Goal: Information Seeking & Learning: Find specific page/section

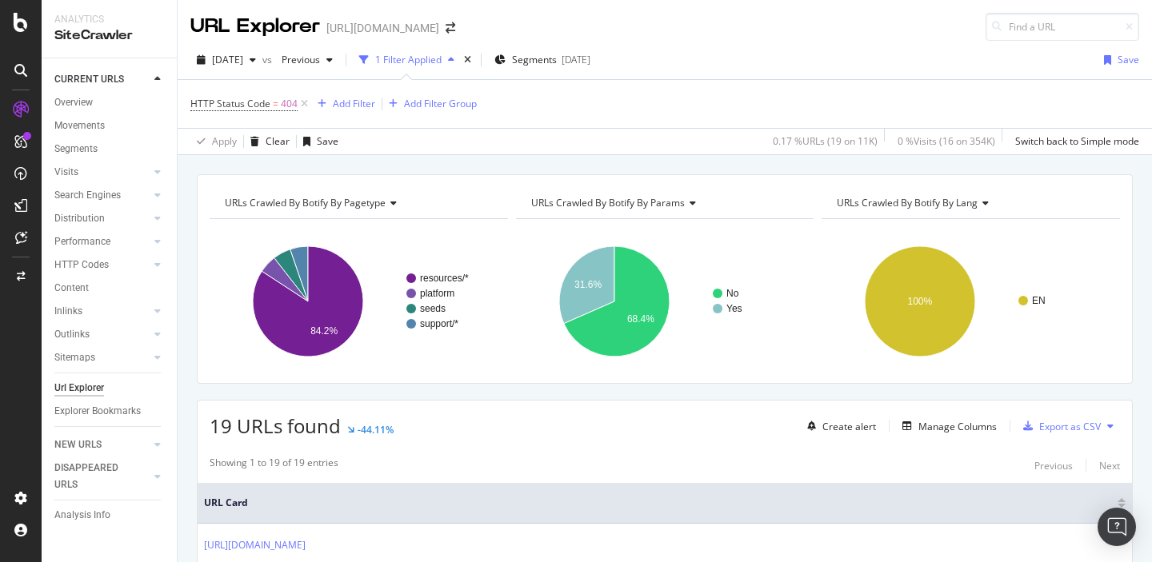
scroll to position [834, 0]
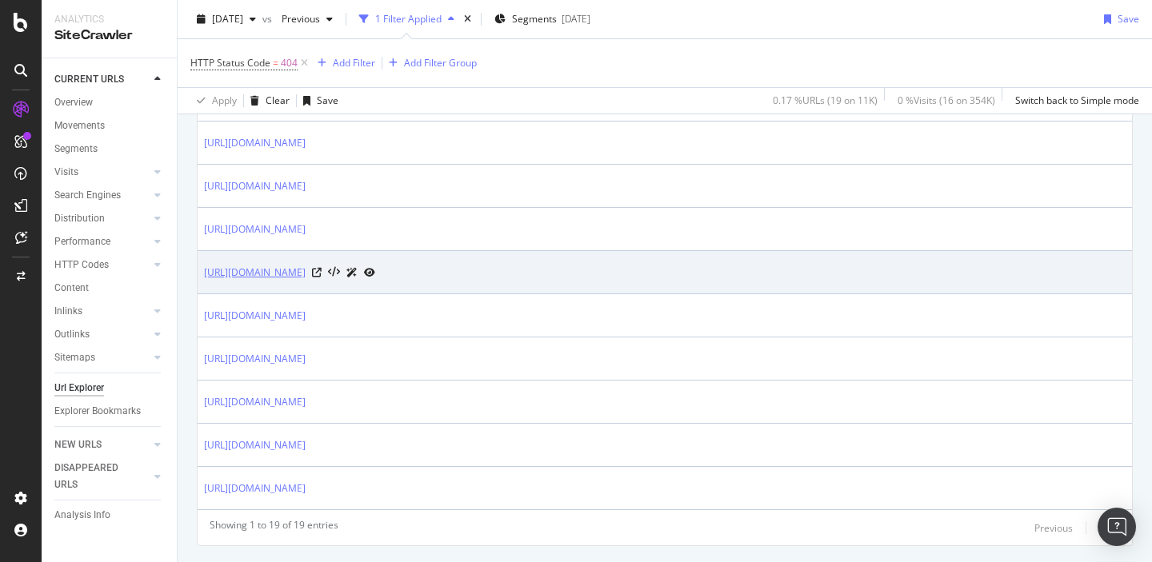
click at [306, 274] on link "https://sproutsocial.com/insights/?p=104372" at bounding box center [255, 273] width 102 height 16
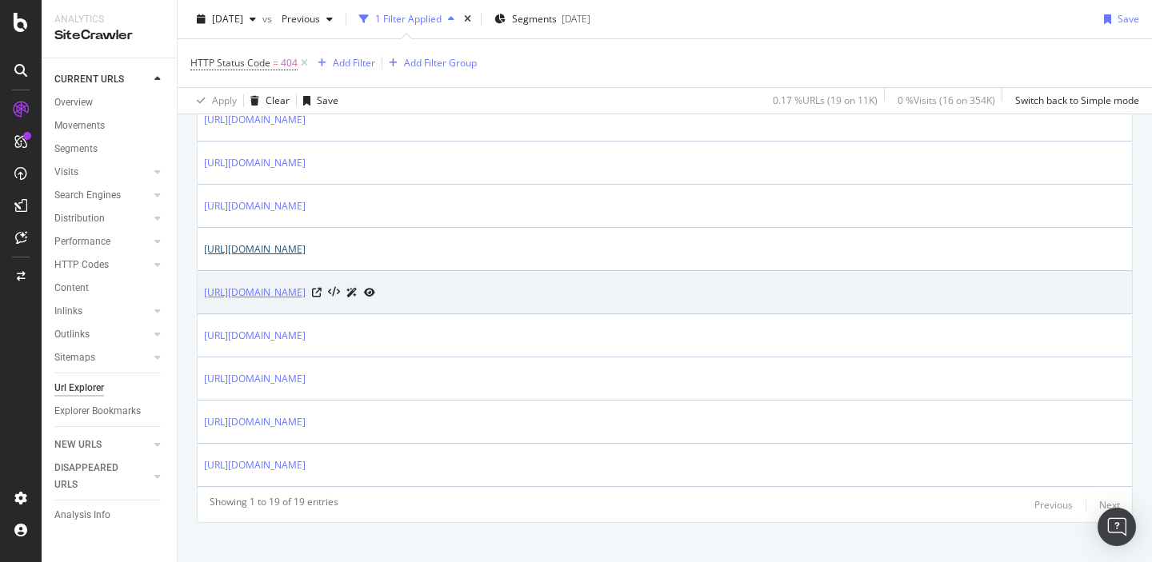
scroll to position [868, 0]
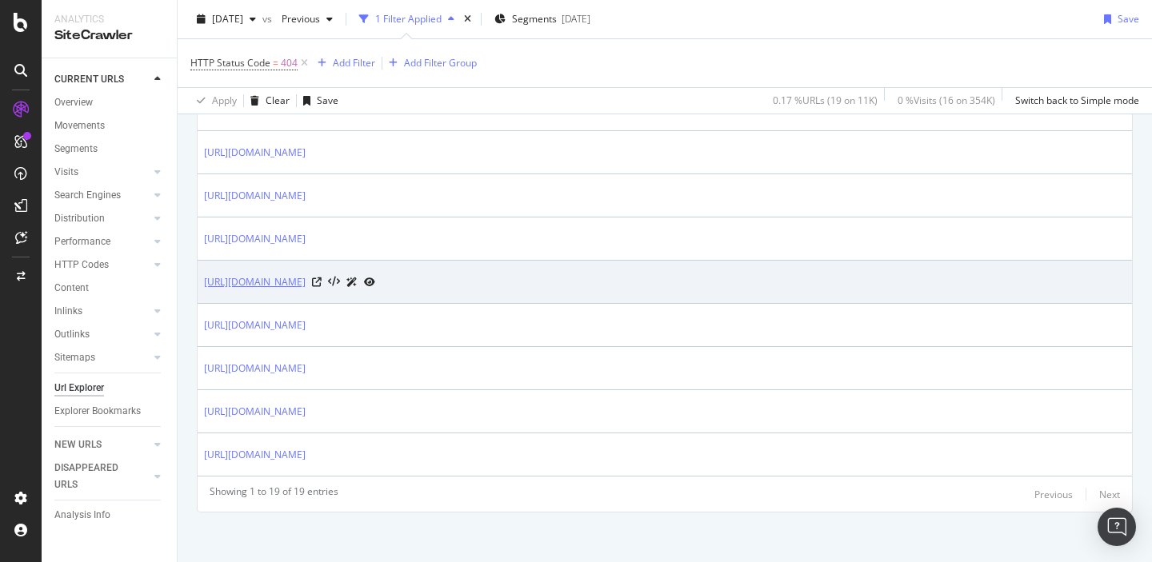
click at [306, 284] on link "https://sproutsocial.com/insights/?p=112909" at bounding box center [255, 282] width 102 height 16
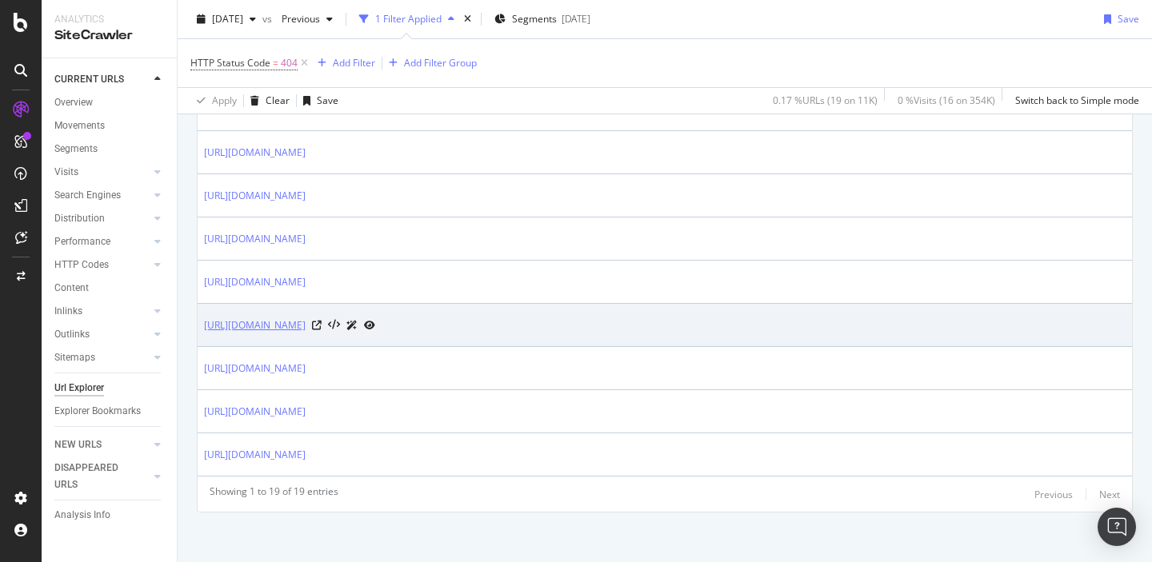
click at [306, 329] on link "https://sproutsocial.com/insights/?p=99378" at bounding box center [255, 326] width 102 height 16
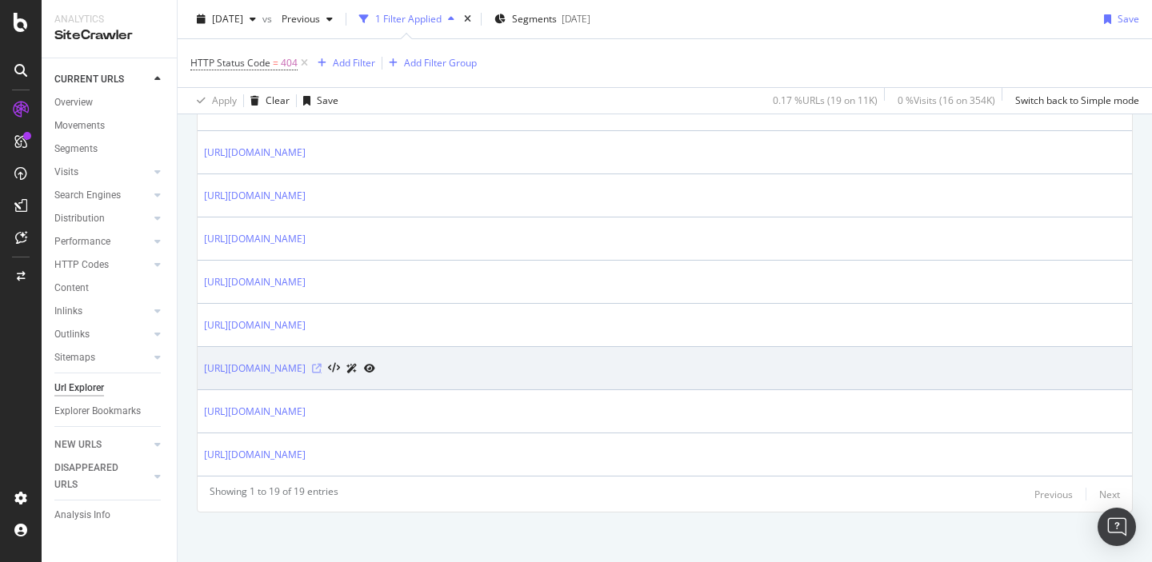
click at [322, 368] on icon at bounding box center [317, 369] width 10 height 10
click at [306, 373] on link "https://sproutsocial.com/insights/spanish-portuguese/" at bounding box center [255, 369] width 102 height 16
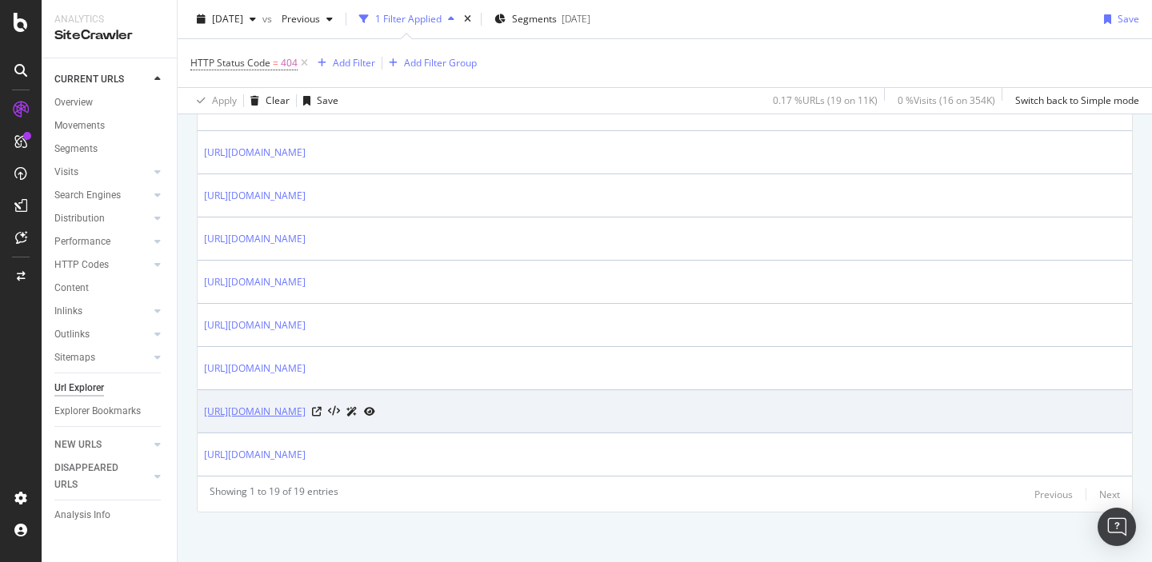
click at [306, 414] on link "https://sproutsocial.com/insights/?p=96509" at bounding box center [255, 412] width 102 height 16
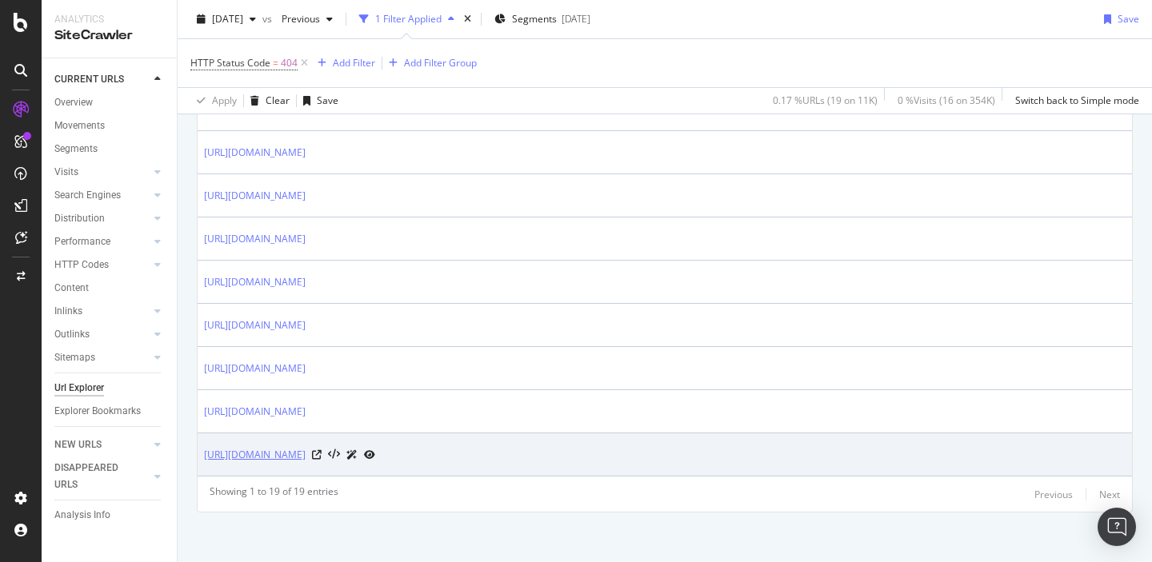
click at [306, 457] on link "https://sproutsocial.com/insights/?p=75263" at bounding box center [255, 455] width 102 height 16
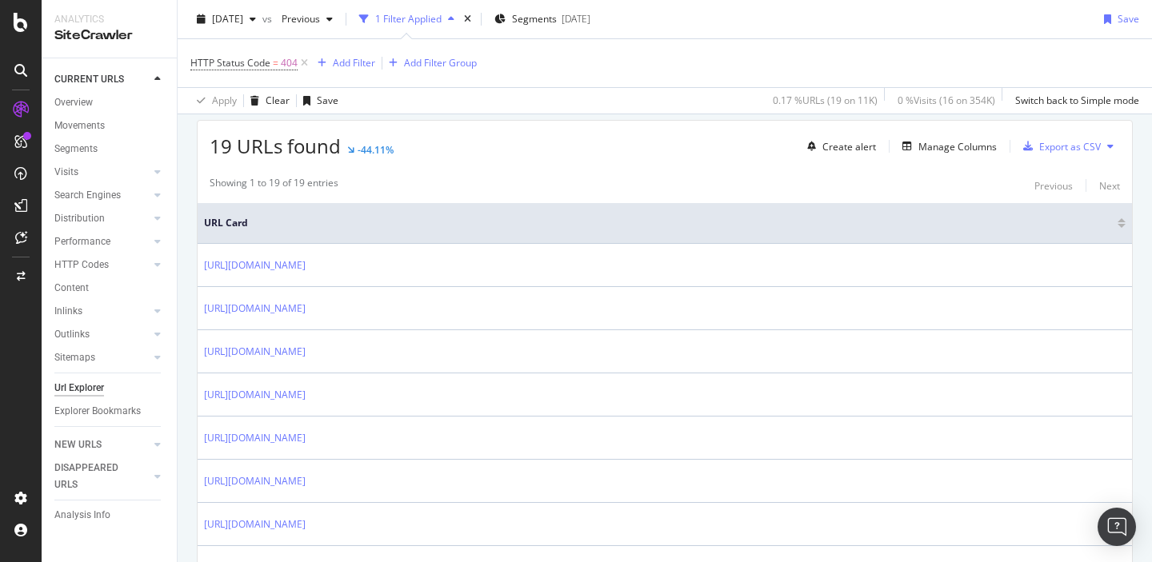
scroll to position [272, 0]
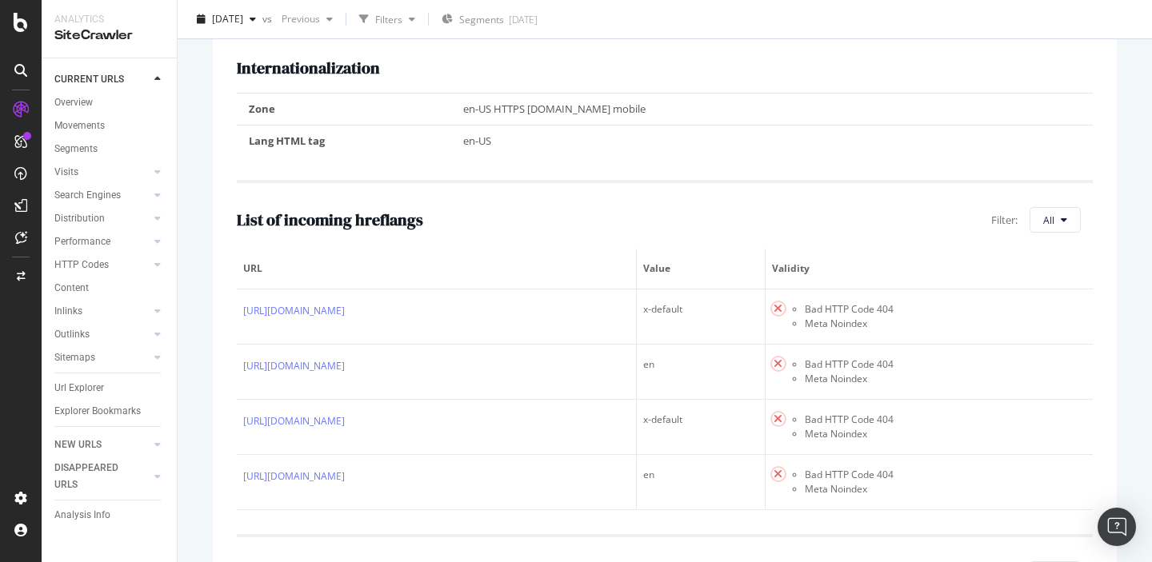
scroll to position [298, 0]
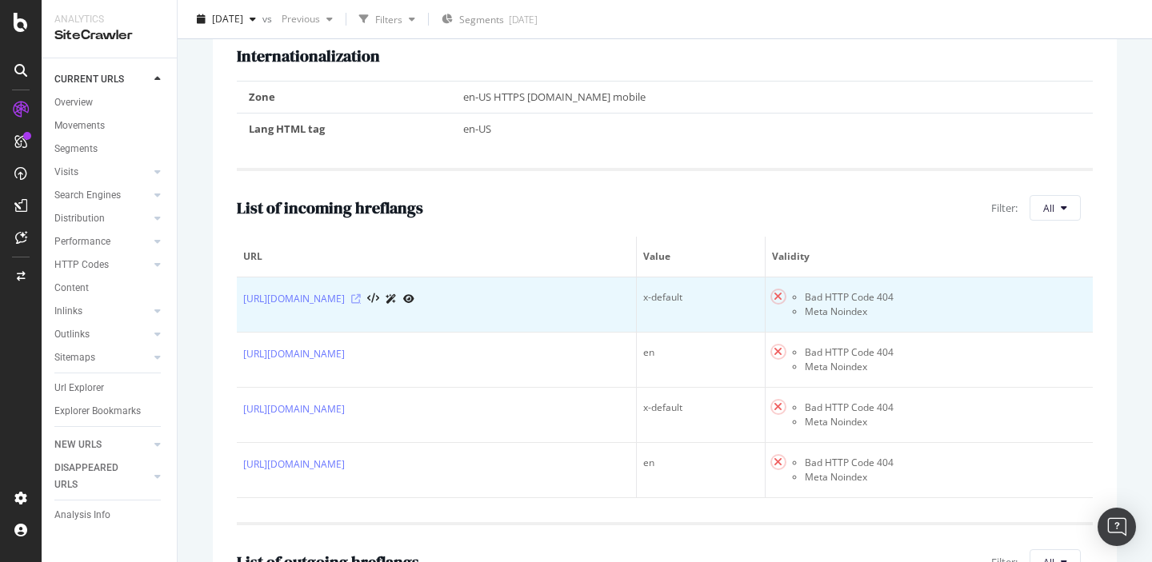
click at [361, 304] on icon at bounding box center [356, 299] width 10 height 10
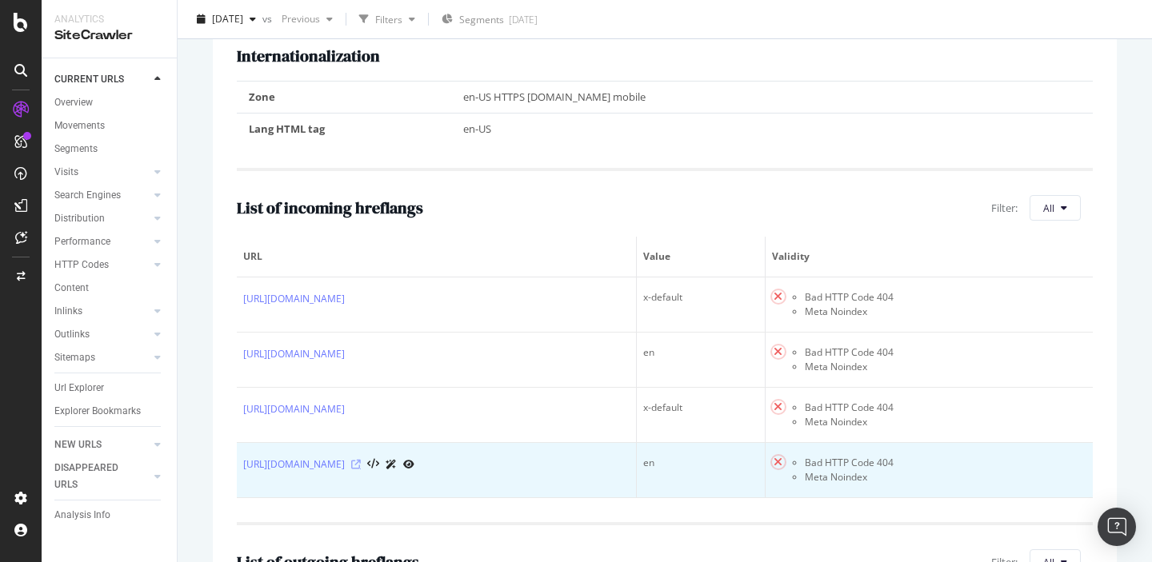
click at [361, 470] on icon at bounding box center [356, 465] width 10 height 10
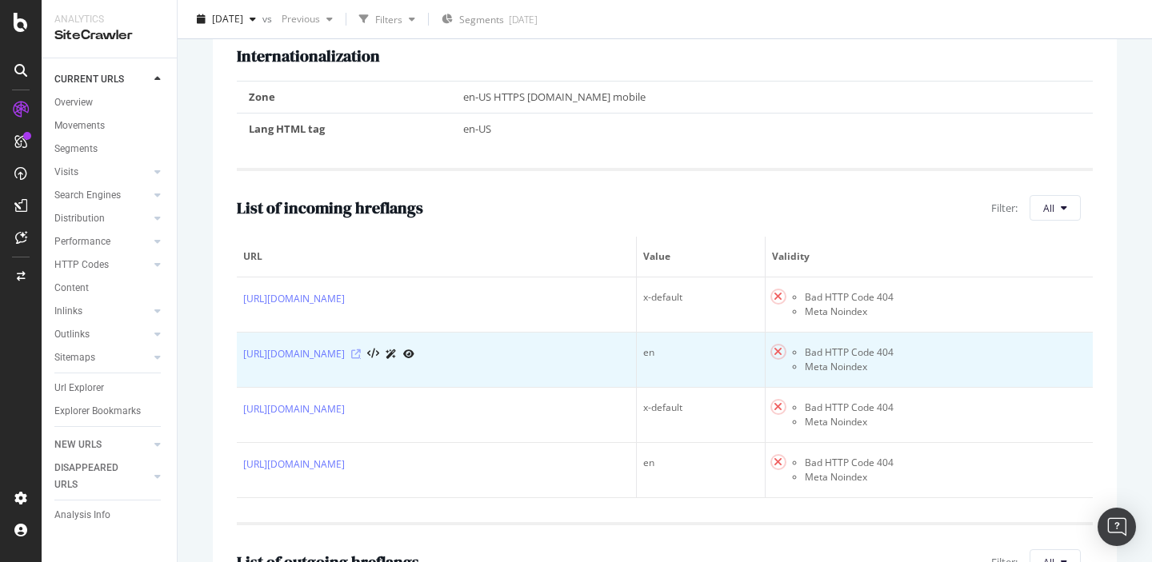
click at [361, 359] on icon at bounding box center [356, 355] width 10 height 10
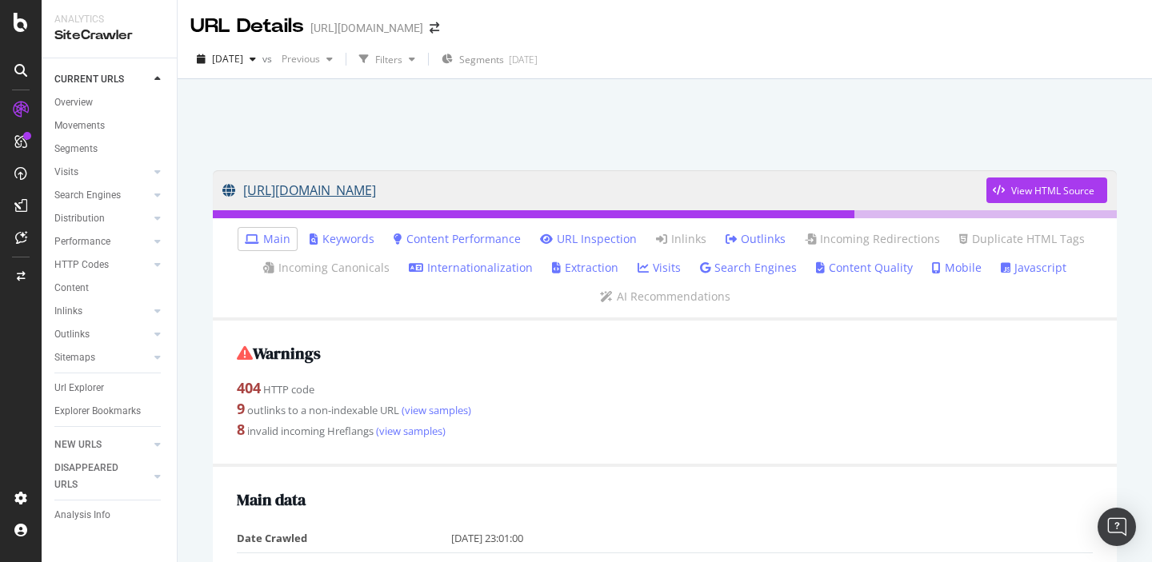
drag, startPoint x: 330, startPoint y: 124, endPoint x: 511, endPoint y: 201, distance: 197.2
click at [511, 201] on div "https://sproutsocial.com/insights/?p=104372 View HTML Source Main Keywords Cont…" at bounding box center [665, 360] width 975 height 562
copy link "https://sproutsocial.com/insights/?p=104372"
click at [474, 266] on link "Internationalization" at bounding box center [471, 268] width 124 height 16
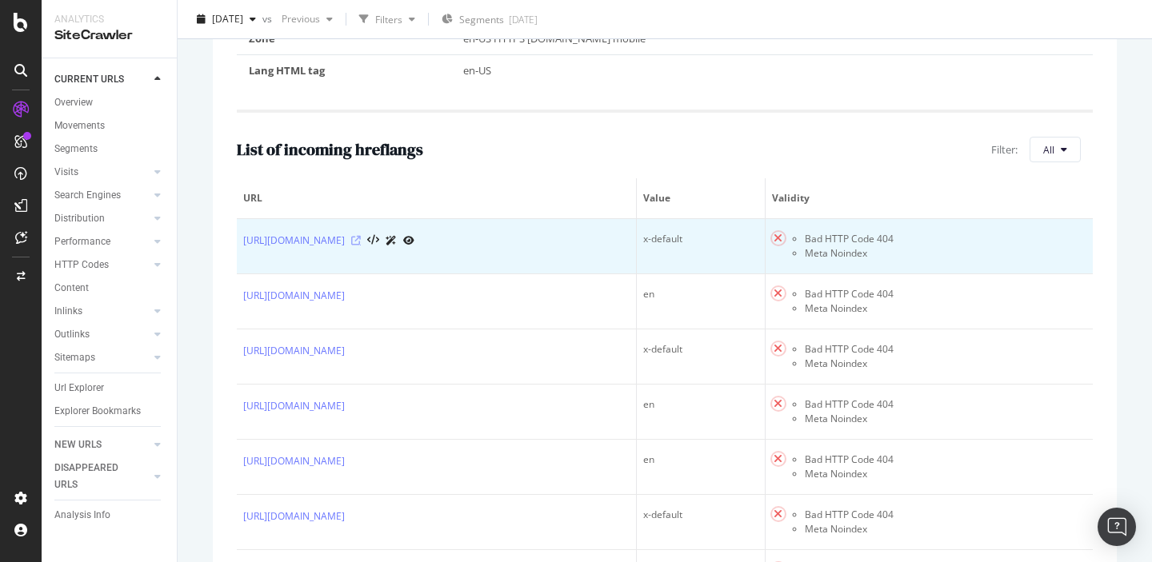
click at [361, 242] on icon at bounding box center [356, 241] width 10 height 10
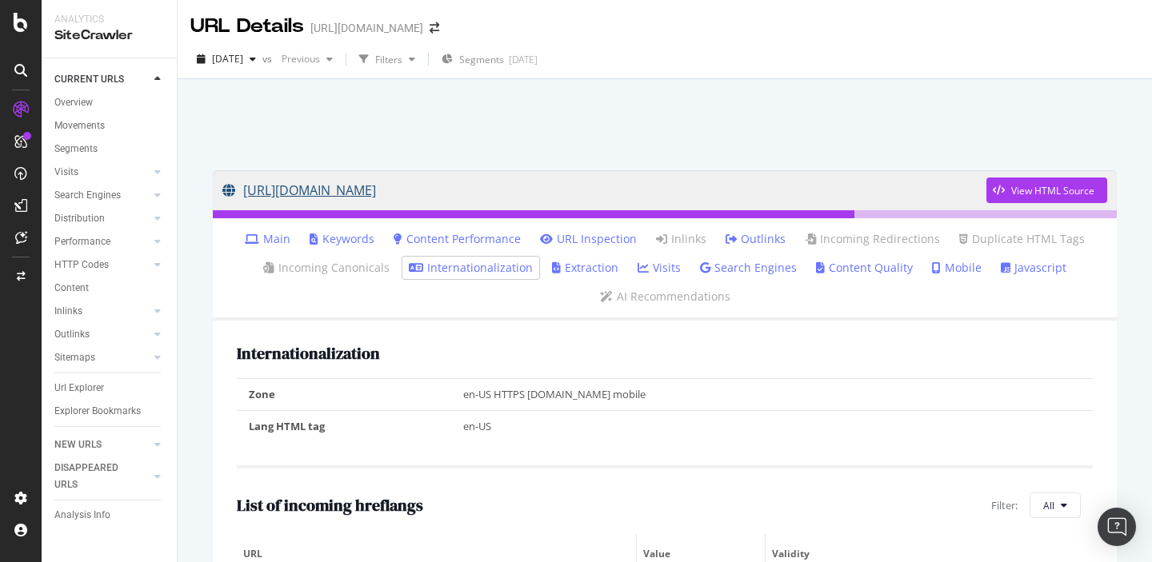
click at [489, 194] on link "https://sproutsocial.com/insights/?p=104372" at bounding box center [604, 190] width 764 height 40
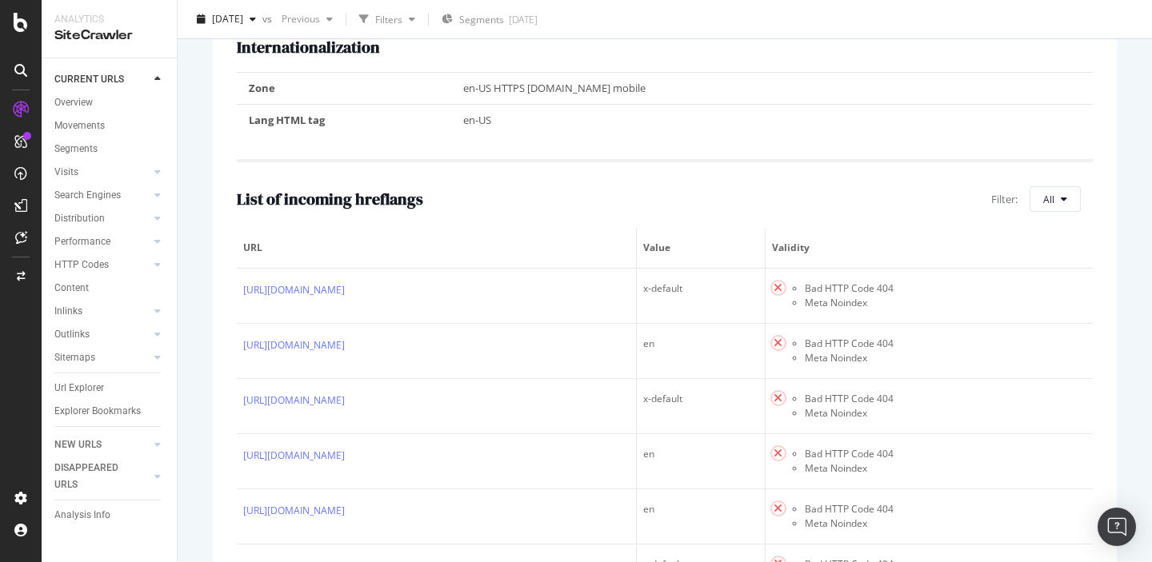
scroll to position [394, 0]
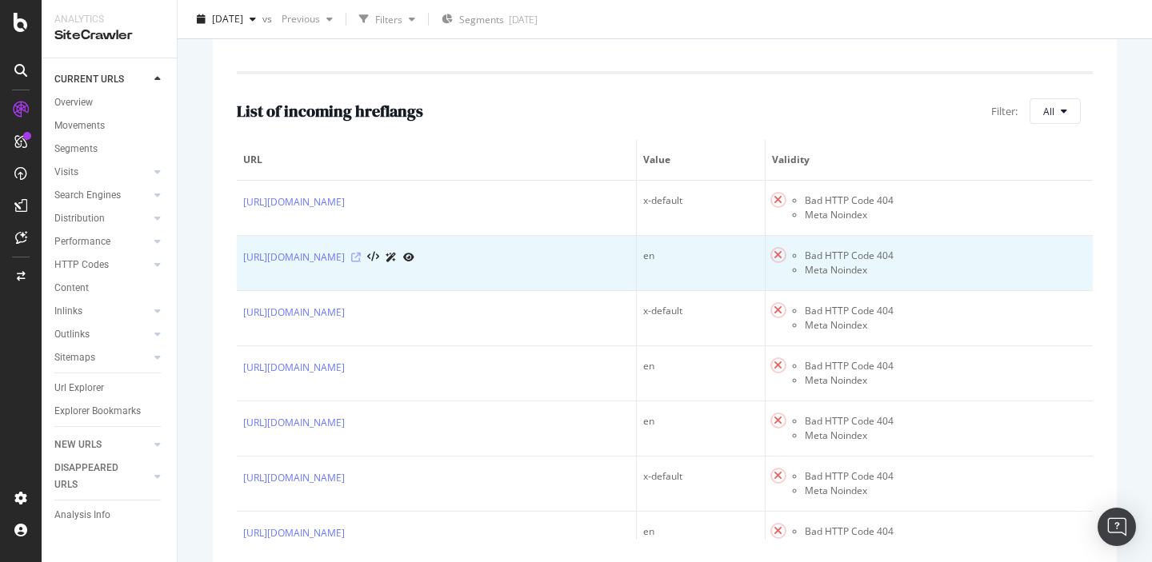
click at [361, 258] on icon at bounding box center [356, 258] width 10 height 10
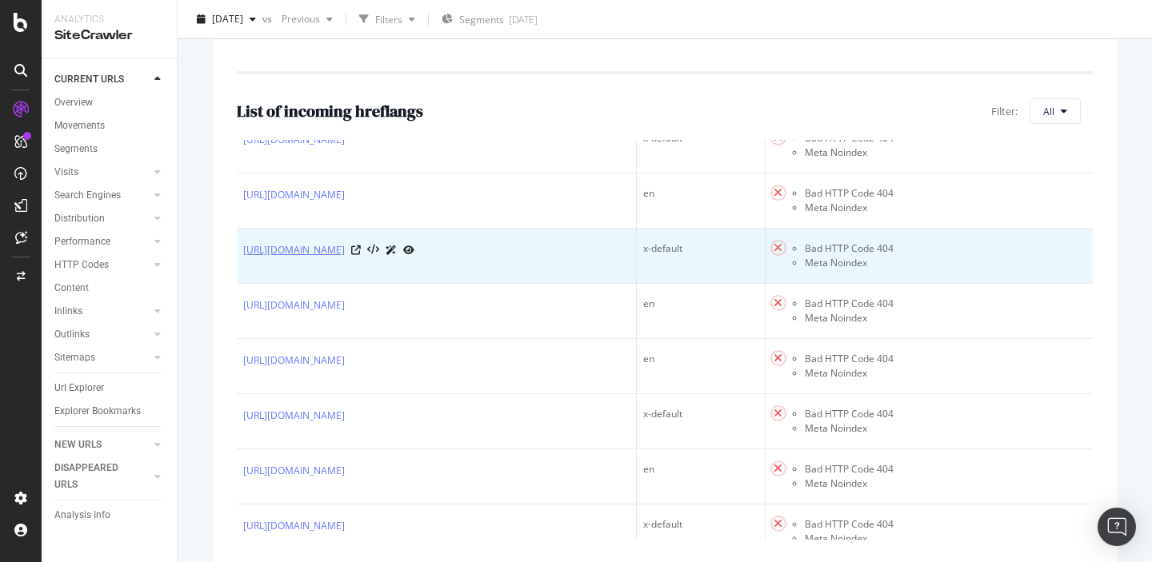
scroll to position [66, 0]
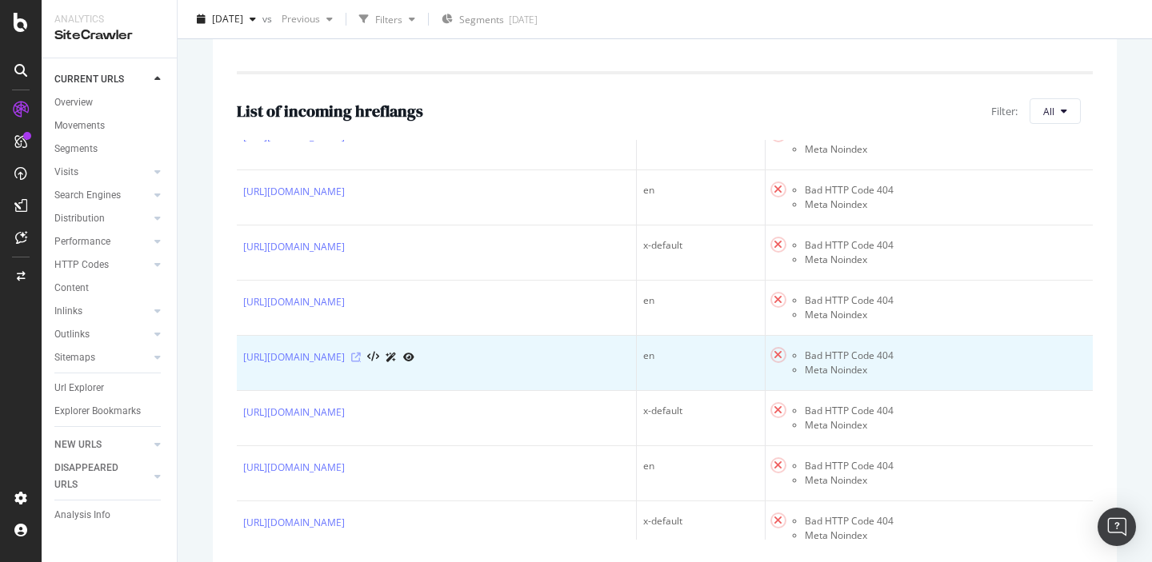
click at [361, 362] on icon at bounding box center [356, 358] width 10 height 10
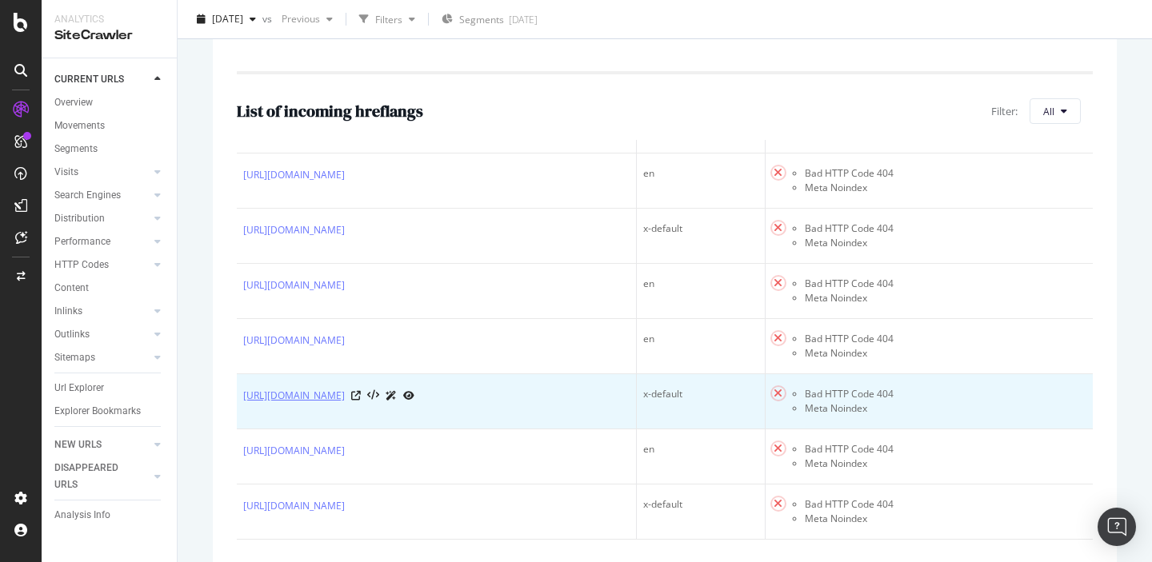
scroll to position [95, 0]
click at [361, 391] on icon at bounding box center [356, 396] width 10 height 10
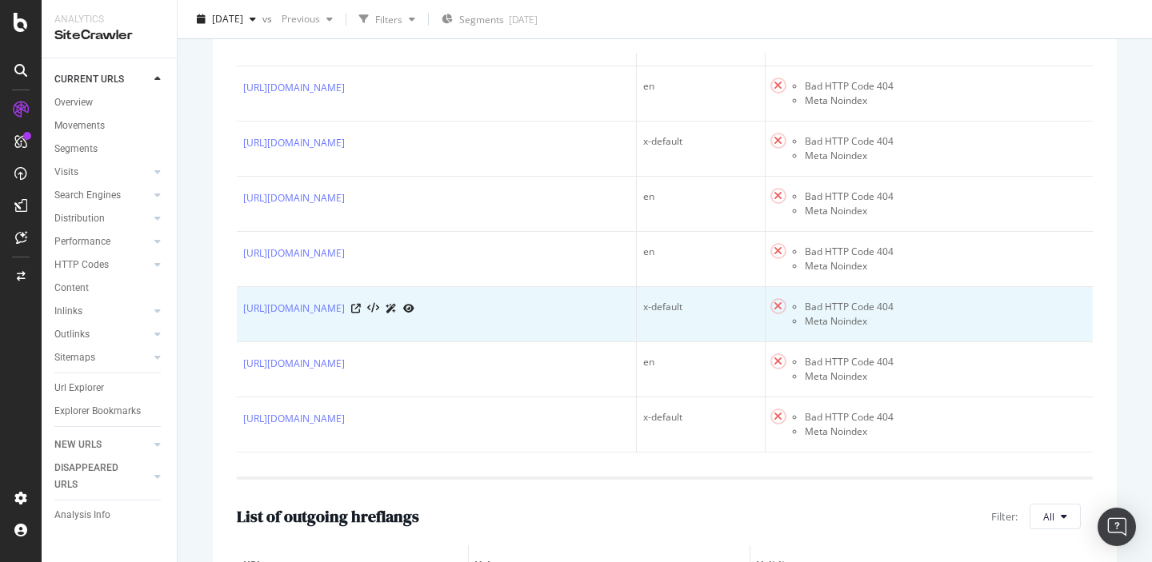
scroll to position [521, 0]
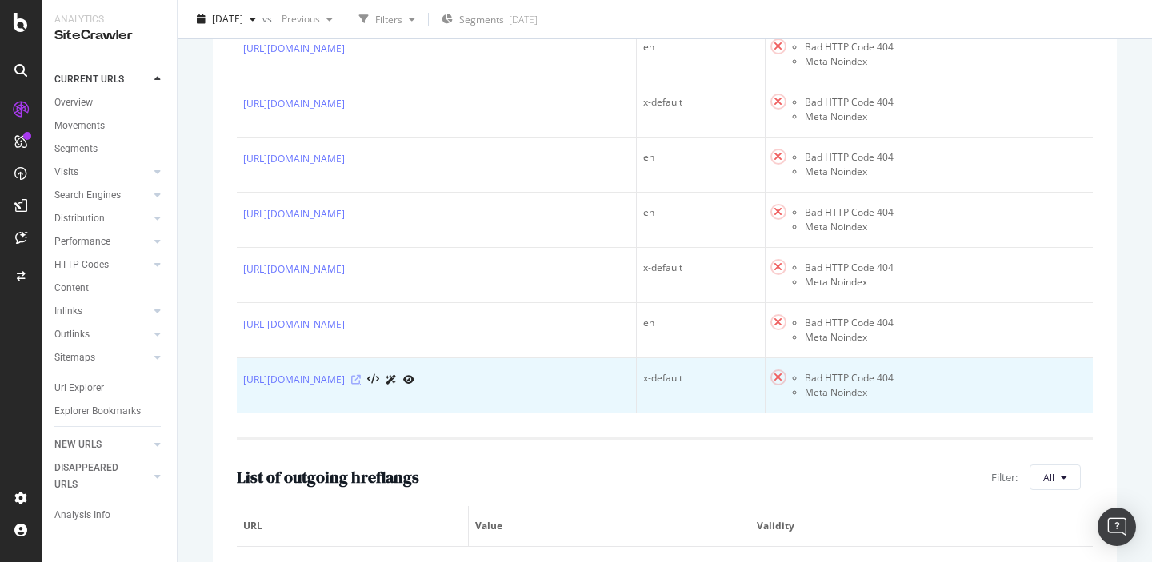
click at [361, 384] on icon at bounding box center [356, 380] width 10 height 10
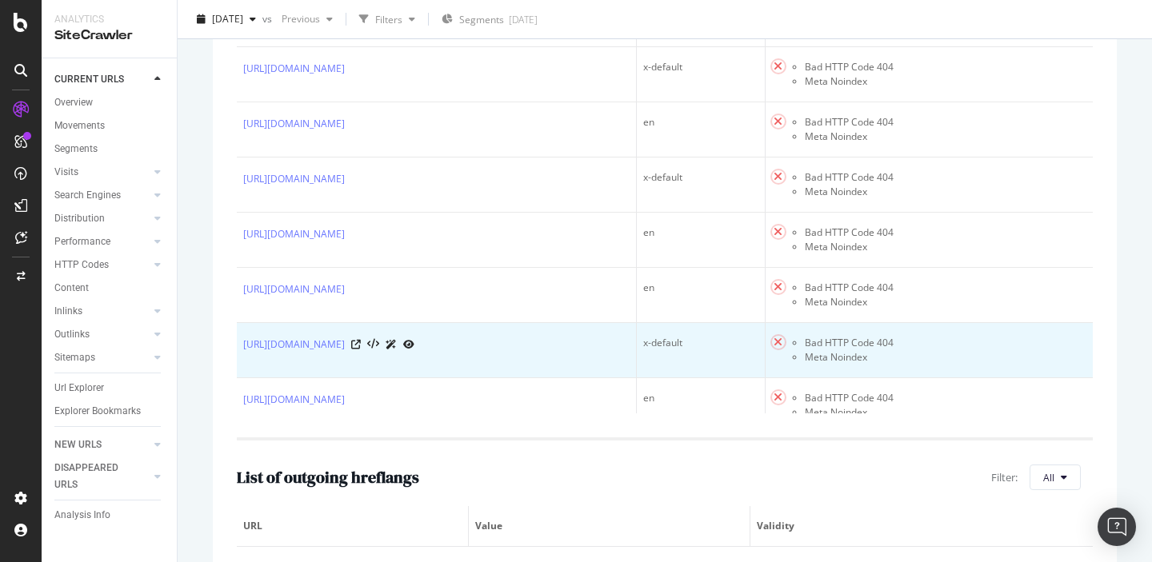
scroll to position [0, 0]
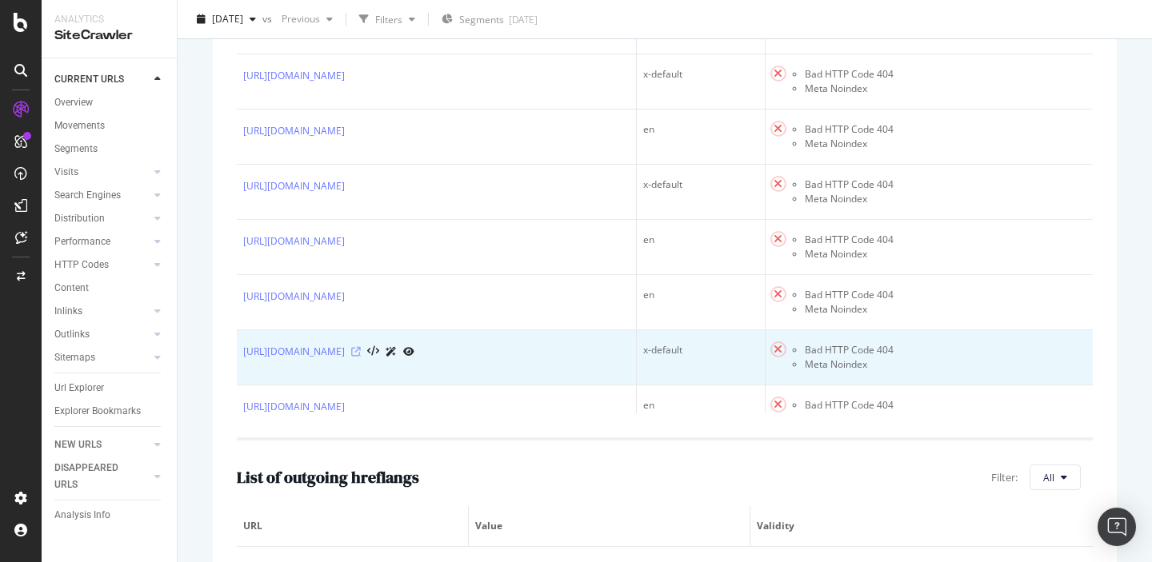
click at [361, 357] on icon at bounding box center [356, 352] width 10 height 10
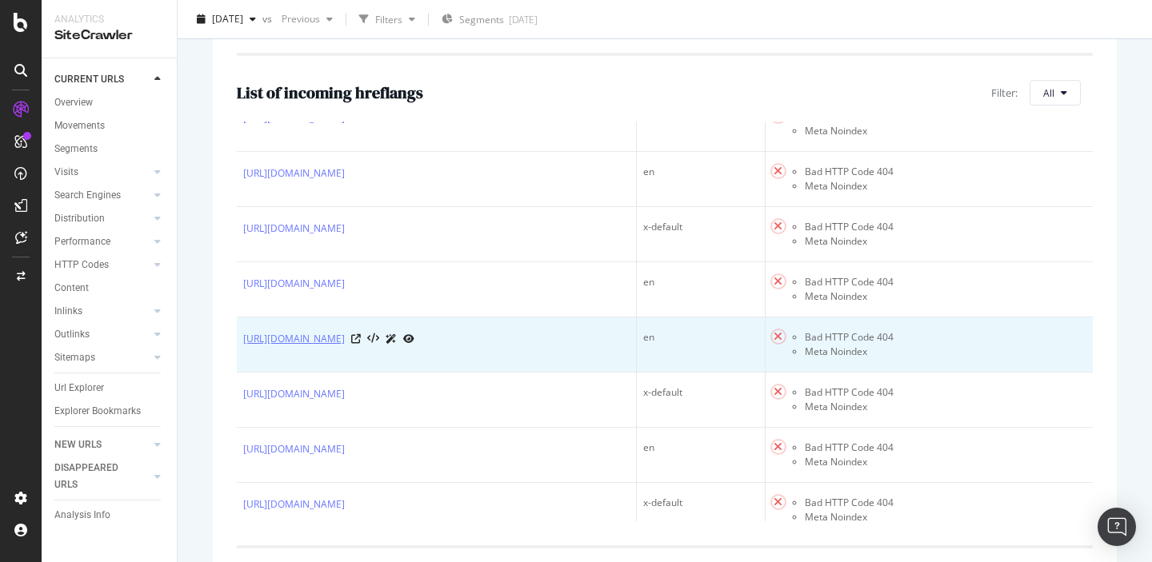
scroll to position [95, 0]
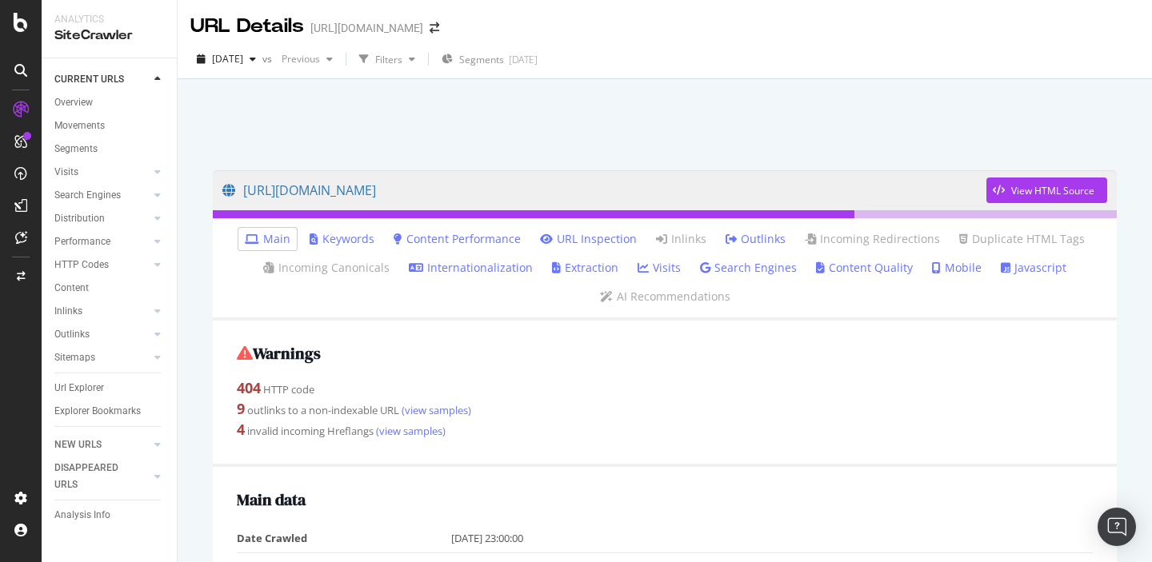
click at [484, 268] on link "Internationalization" at bounding box center [471, 268] width 124 height 16
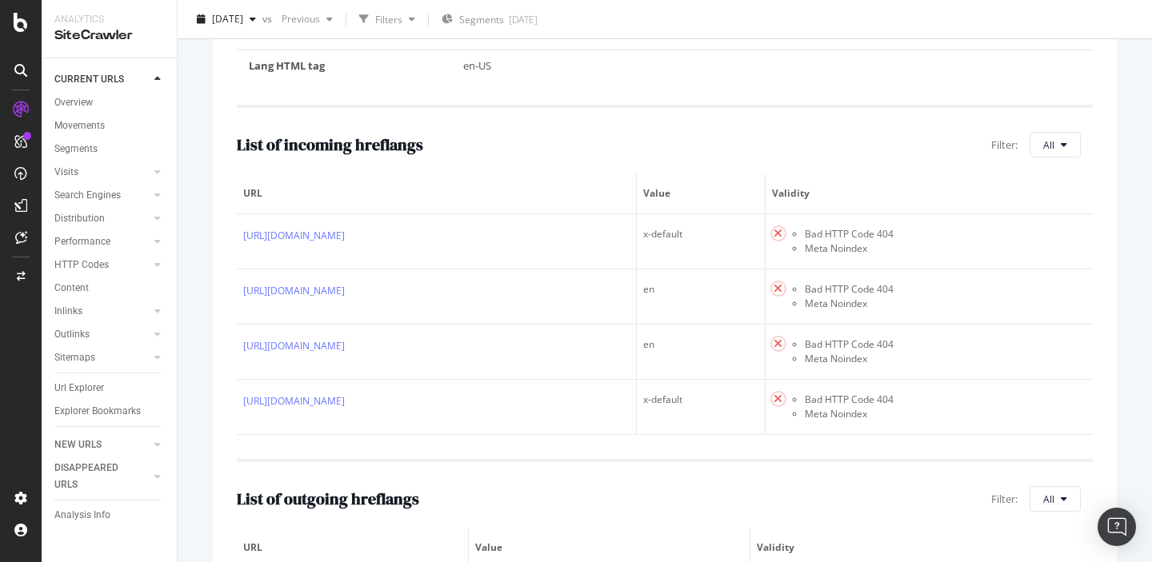
scroll to position [413, 0]
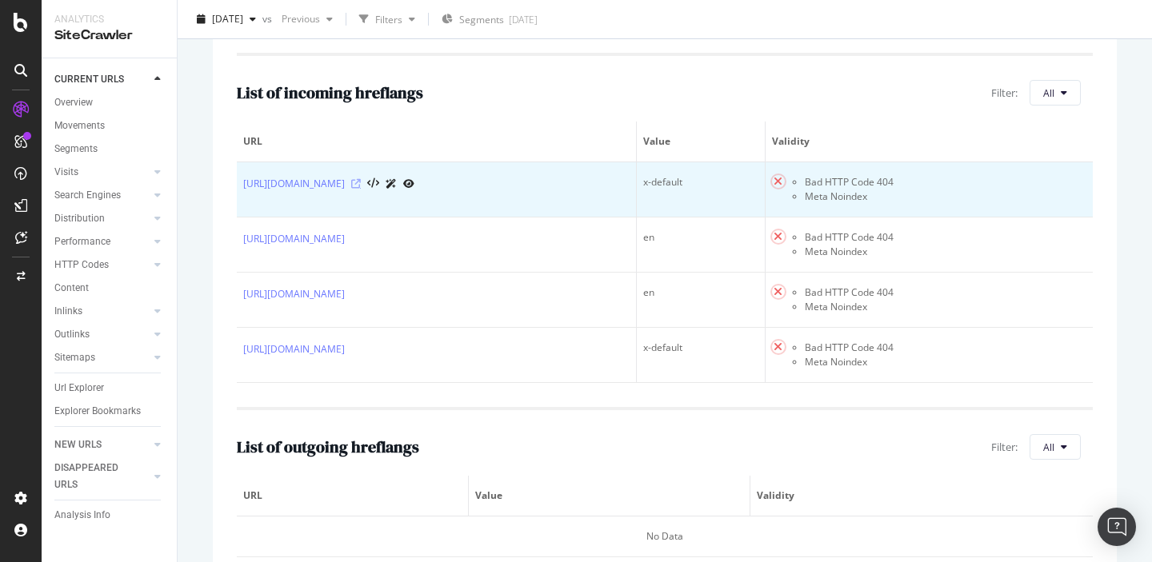
click at [361, 186] on icon at bounding box center [356, 184] width 10 height 10
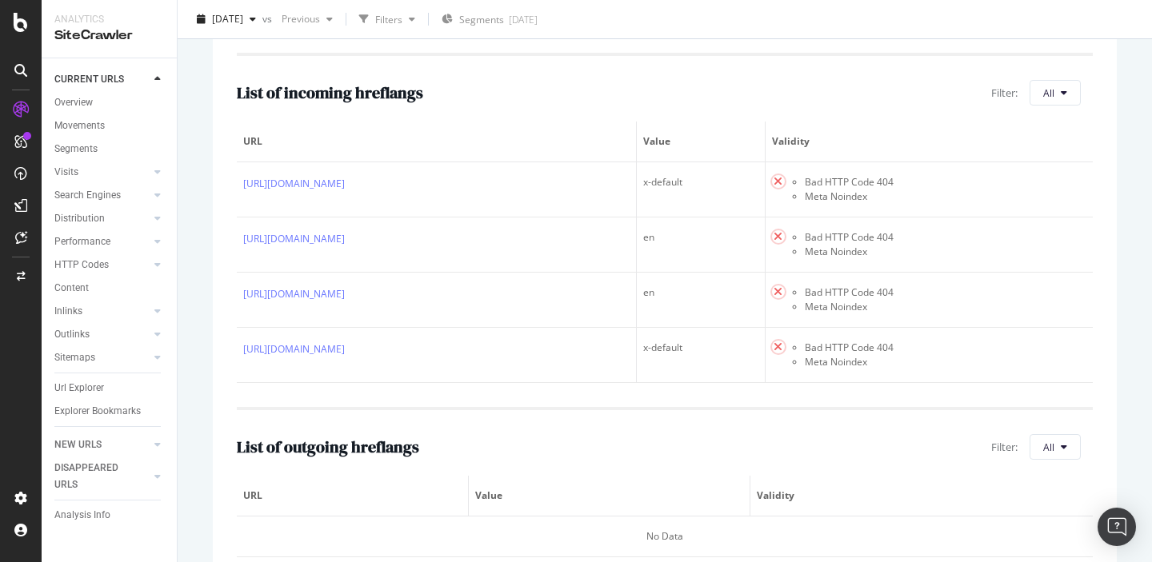
scroll to position [0, 0]
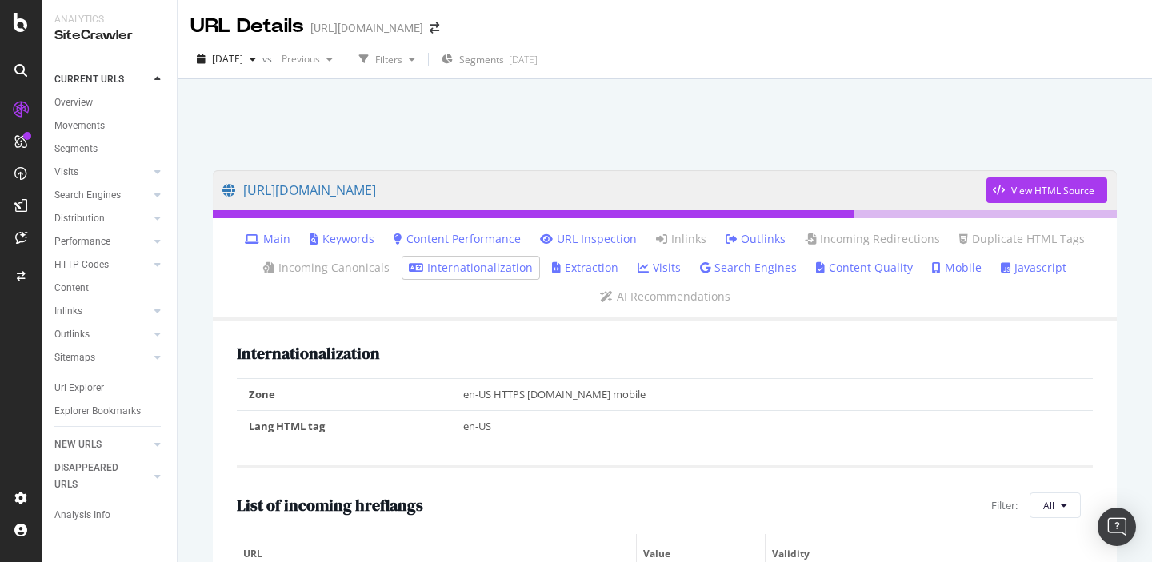
click at [354, 130] on div at bounding box center [665, 120] width 936 height 68
drag, startPoint x: 425, startPoint y: 166, endPoint x: 510, endPoint y: 192, distance: 89.4
copy link "[URL][DOMAIN_NAME]"
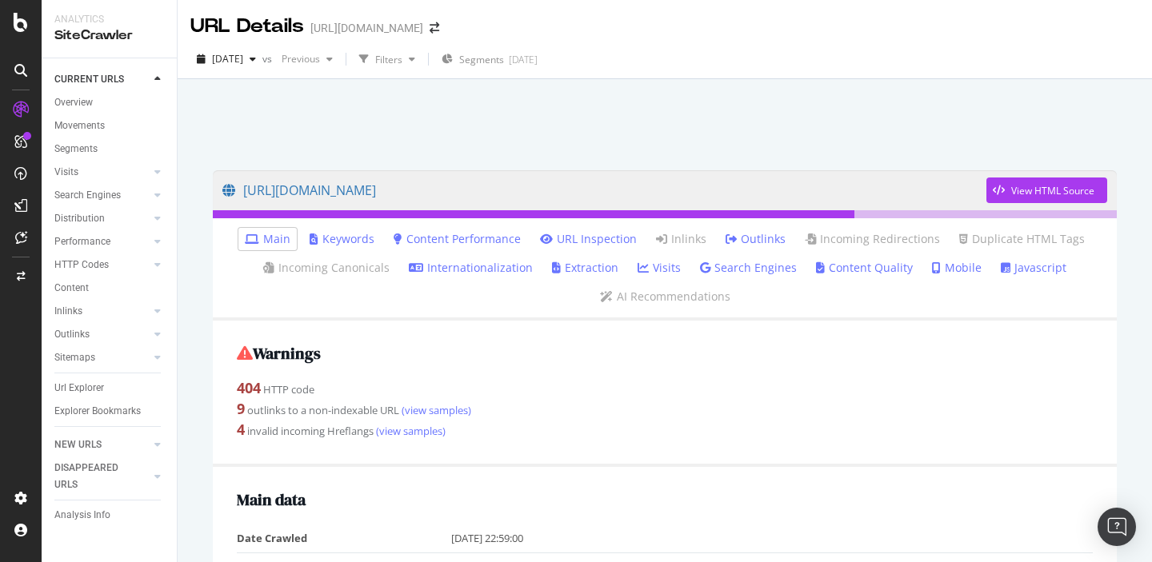
click at [470, 273] on link "Internationalization" at bounding box center [471, 268] width 124 height 16
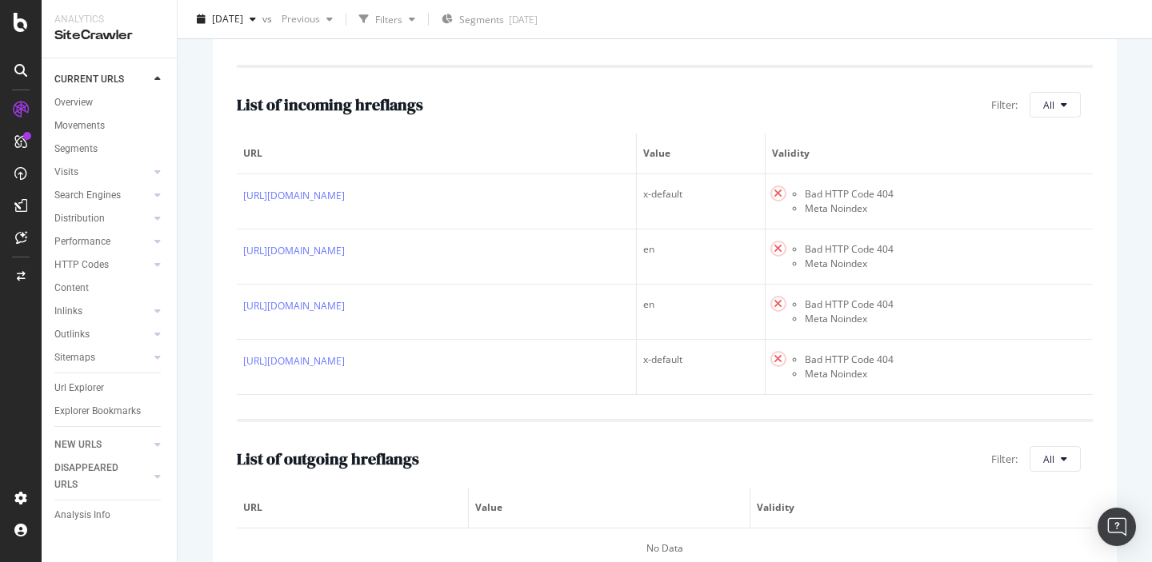
scroll to position [474, 0]
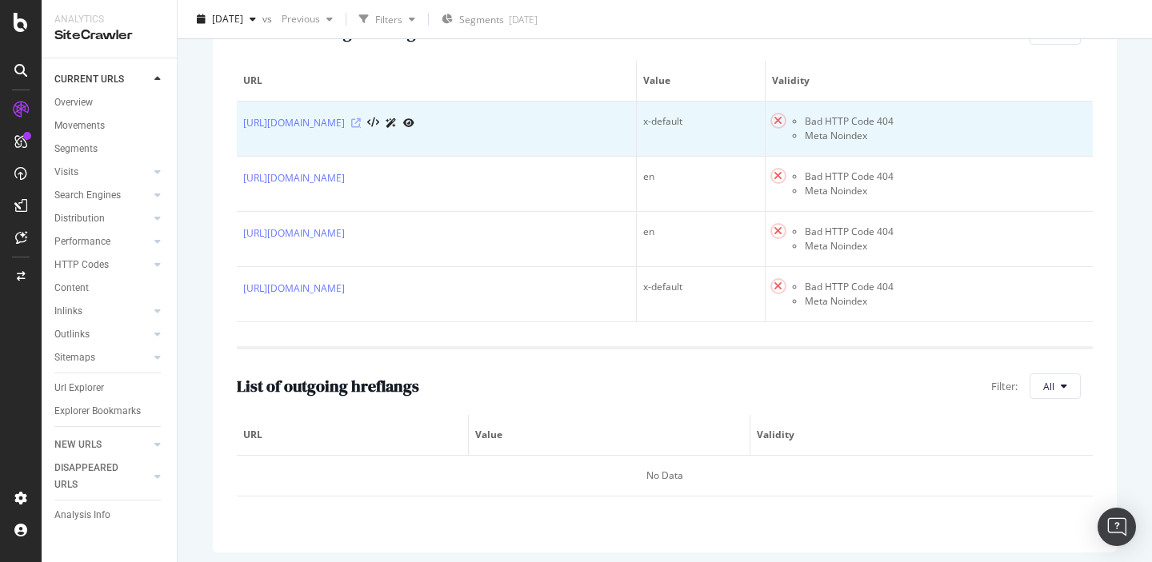
click at [361, 128] on icon at bounding box center [356, 123] width 10 height 10
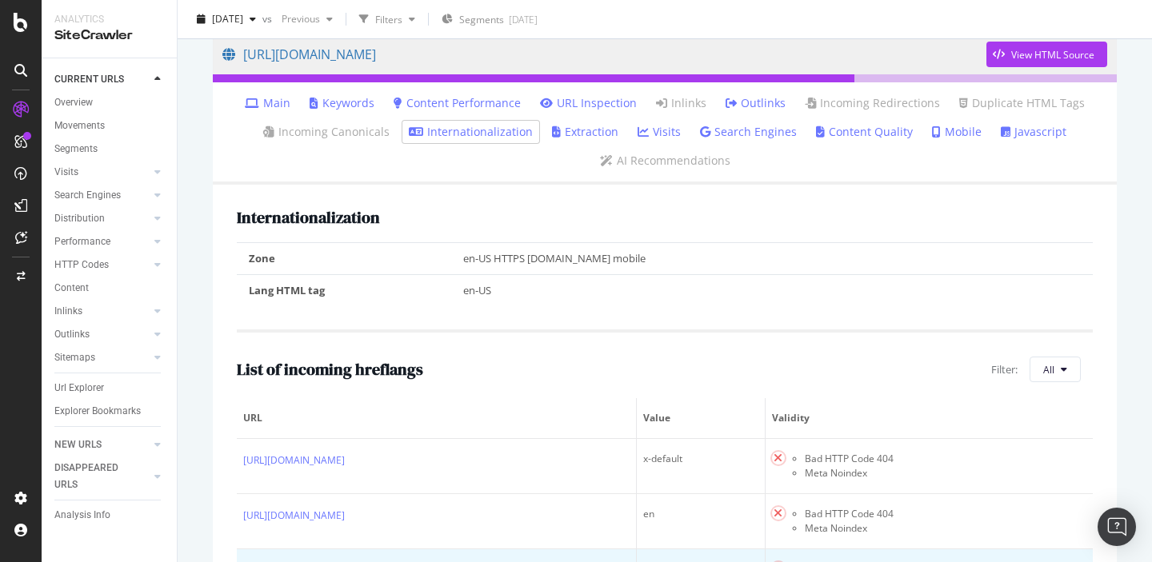
scroll to position [78, 0]
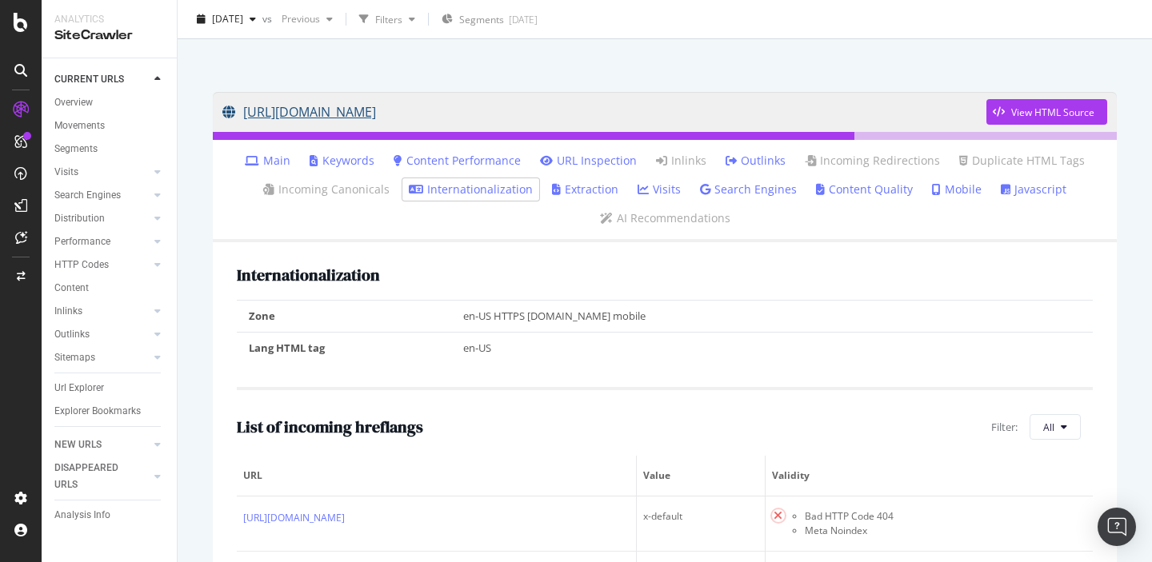
drag, startPoint x: 413, startPoint y: 80, endPoint x: 517, endPoint y: 123, distance: 112.6
click at [517, 123] on div "https://sproutsocial.com/insights/?p=99378 View HTML Source Main Keywords Conte…" at bounding box center [665, 520] width 936 height 888
copy link "https://sproutsocial.com/insights/?p=99378"
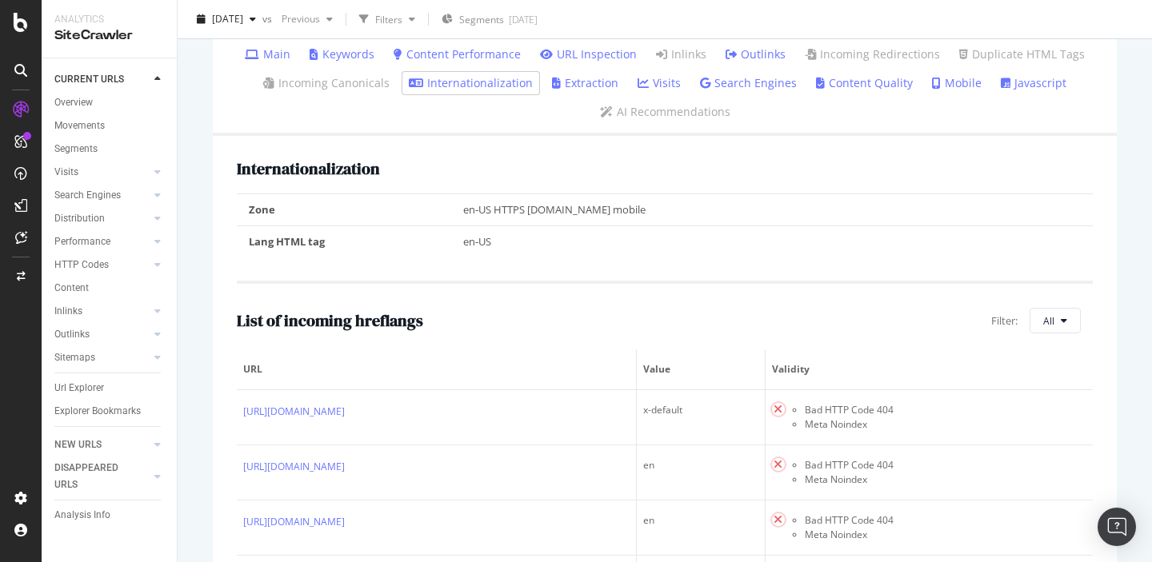
scroll to position [250, 0]
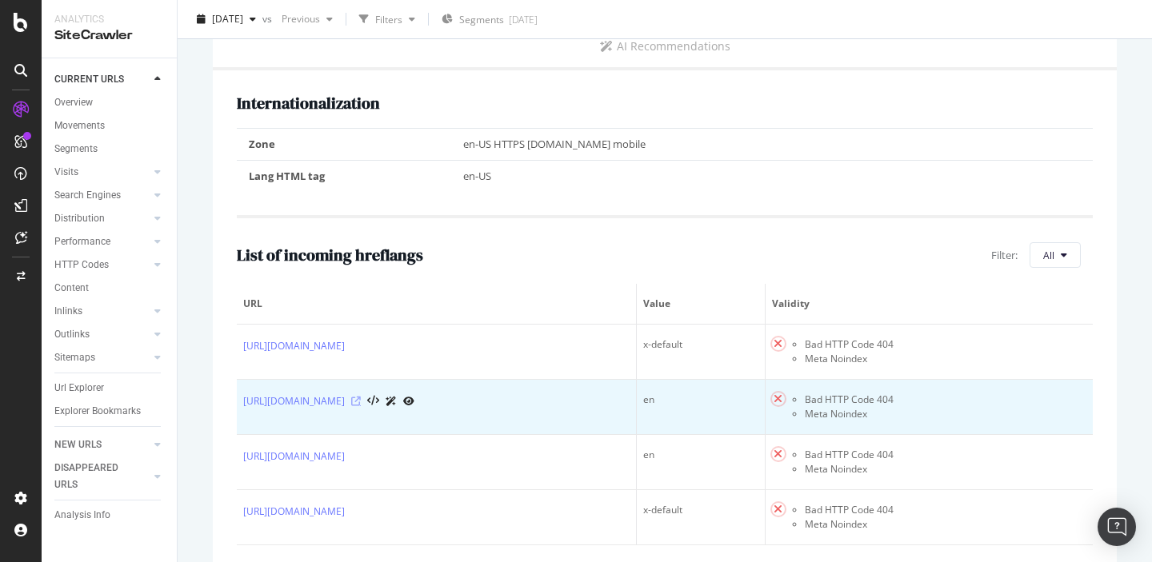
click at [361, 406] on icon at bounding box center [356, 402] width 10 height 10
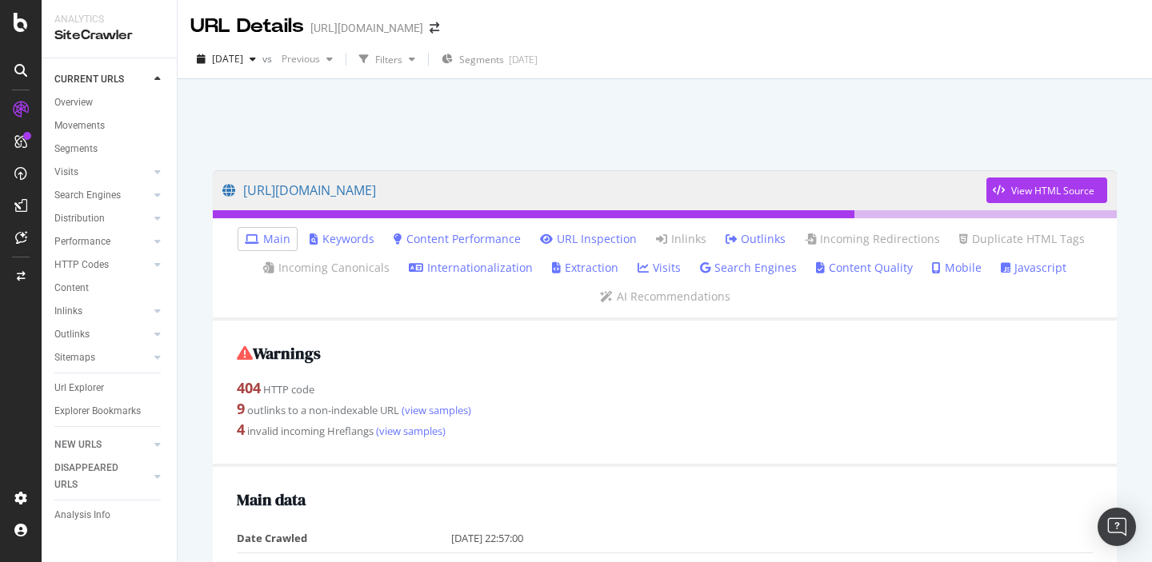
click at [466, 266] on link "Internationalization" at bounding box center [471, 268] width 124 height 16
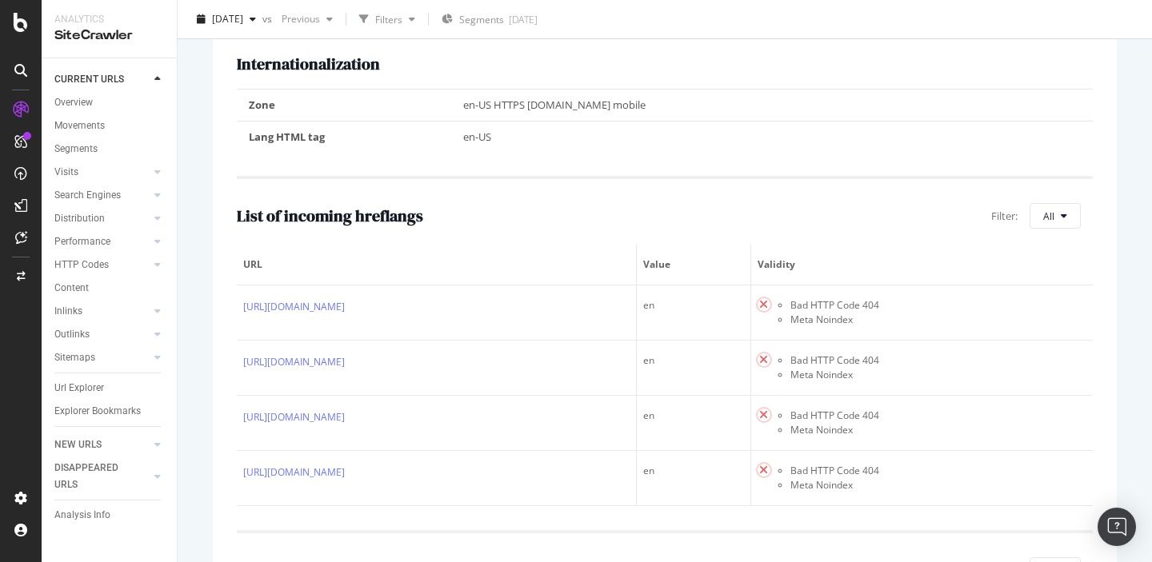
scroll to position [302, 0]
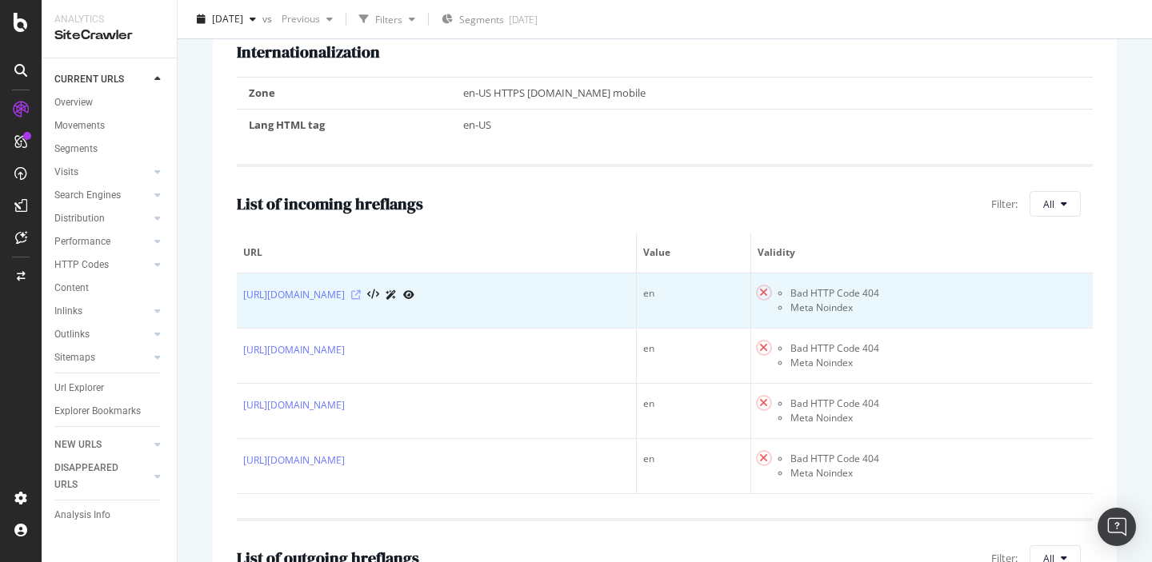
click at [361, 296] on icon at bounding box center [356, 295] width 10 height 10
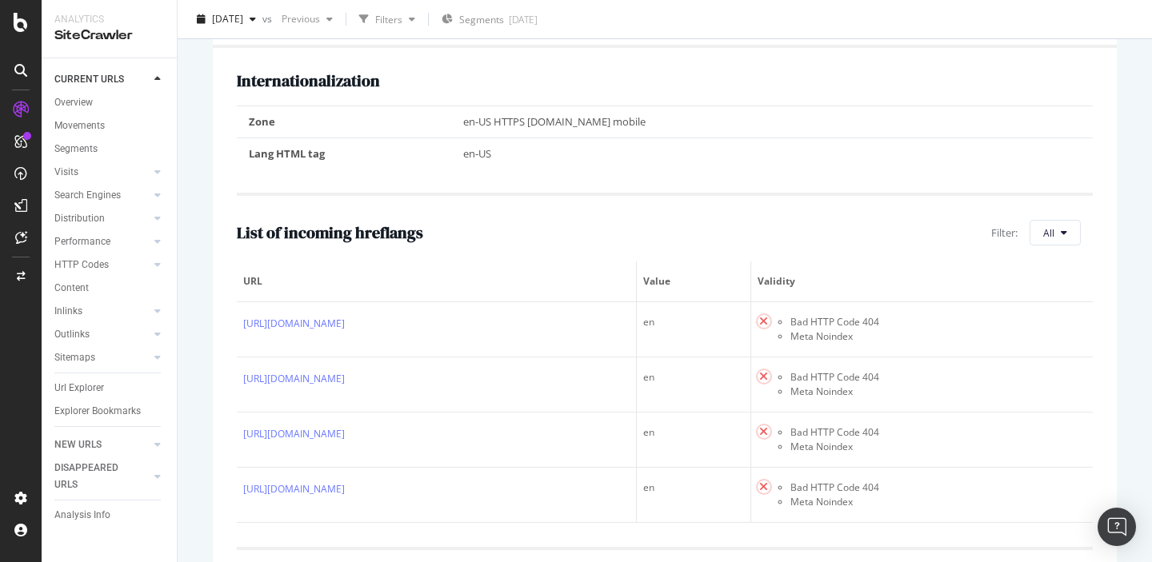
scroll to position [274, 0]
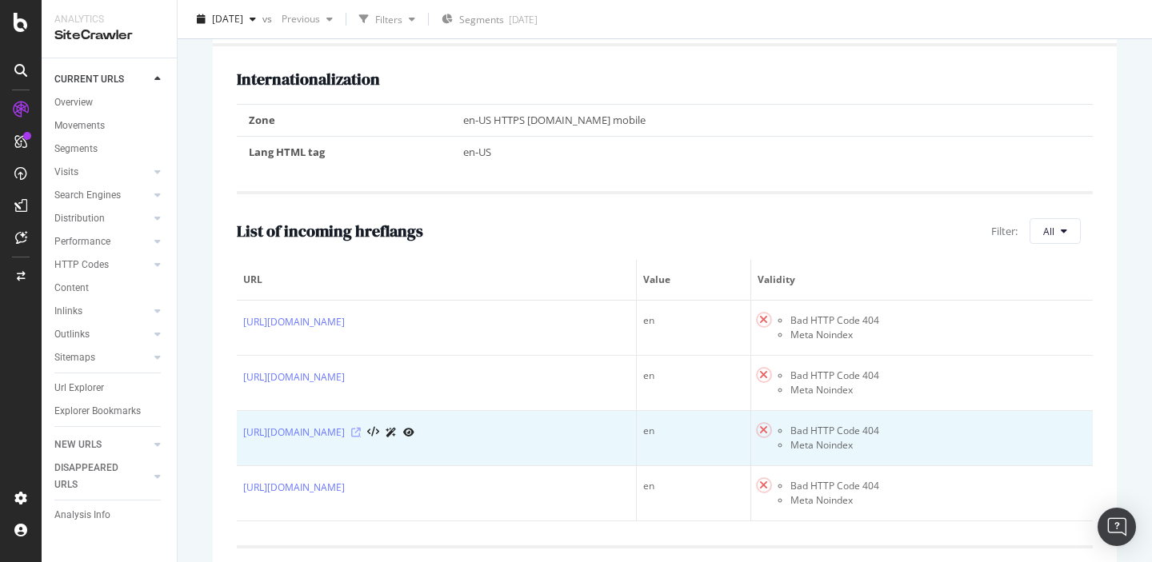
click at [361, 434] on icon at bounding box center [356, 433] width 10 height 10
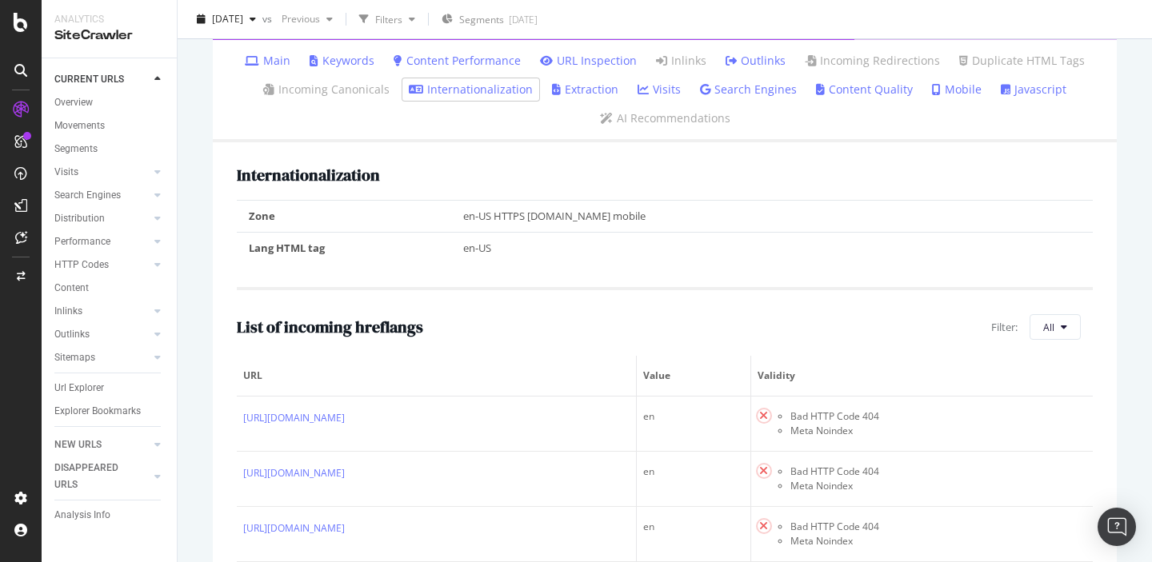
scroll to position [0, 0]
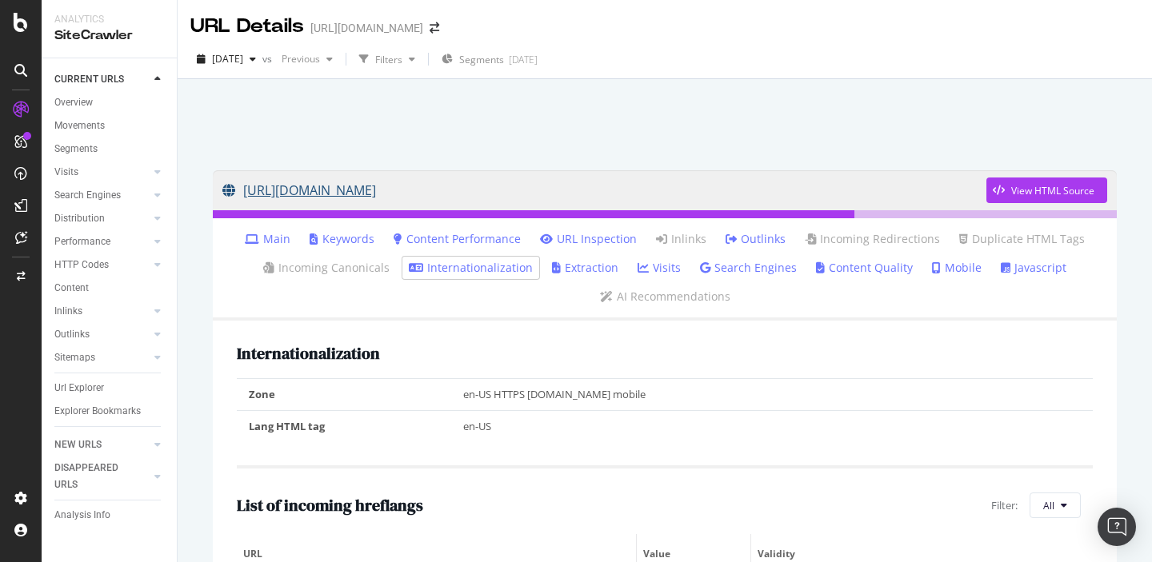
drag, startPoint x: 403, startPoint y: 159, endPoint x: 576, endPoint y: 191, distance: 175.8
copy link "https://sproutsocial.com/insights/spanish-portuguese/"
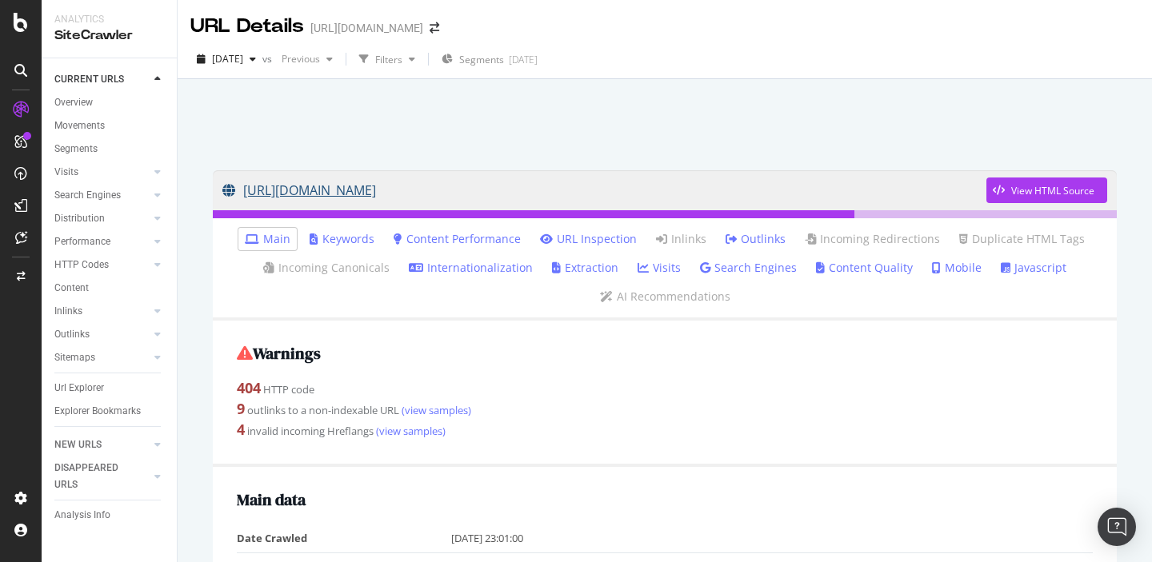
drag, startPoint x: 365, startPoint y: 162, endPoint x: 510, endPoint y: 192, distance: 147.8
copy link "[URL][DOMAIN_NAME]"
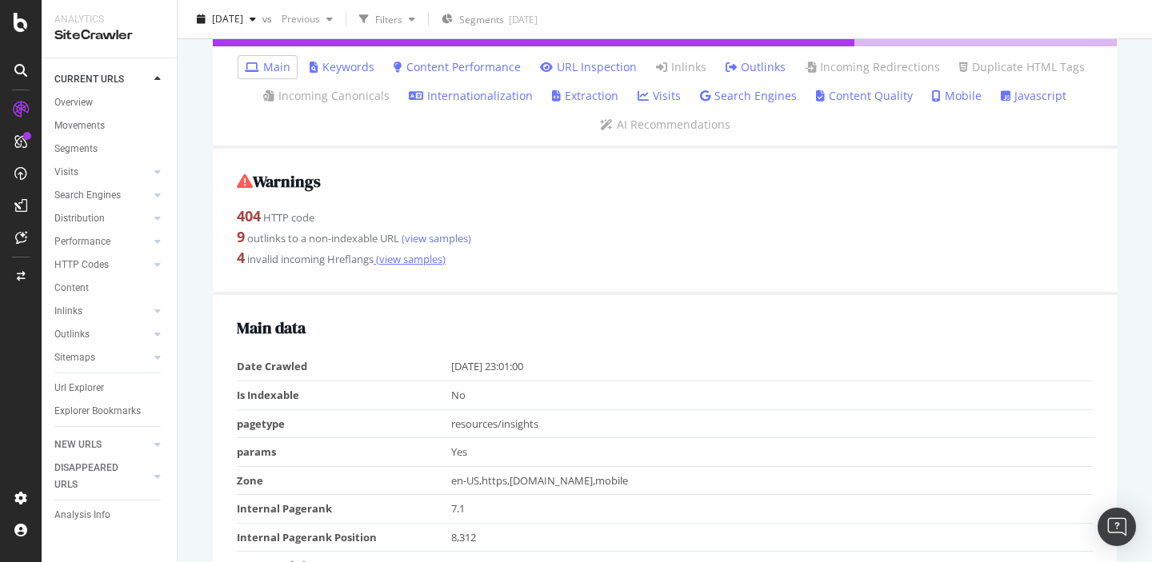
scroll to position [136, 0]
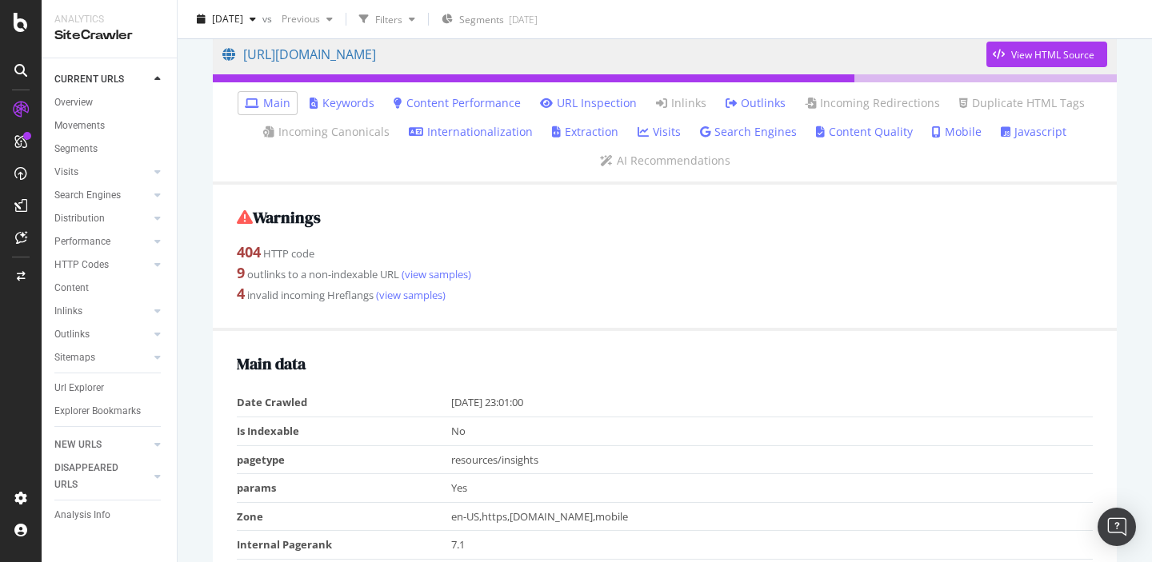
click at [467, 138] on link "Internationalization" at bounding box center [471, 132] width 124 height 16
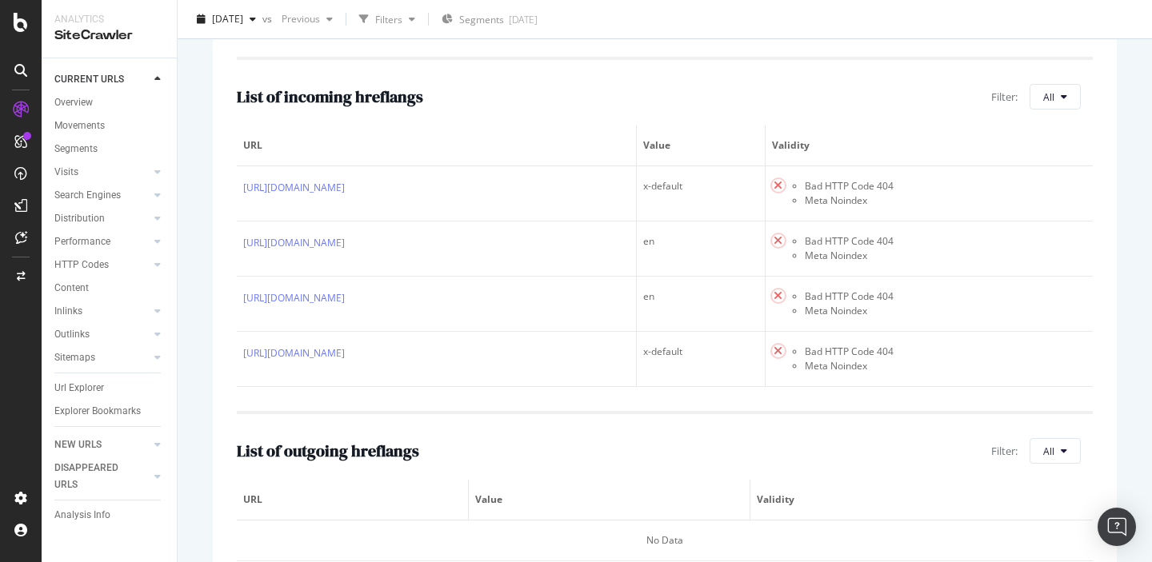
scroll to position [386, 0]
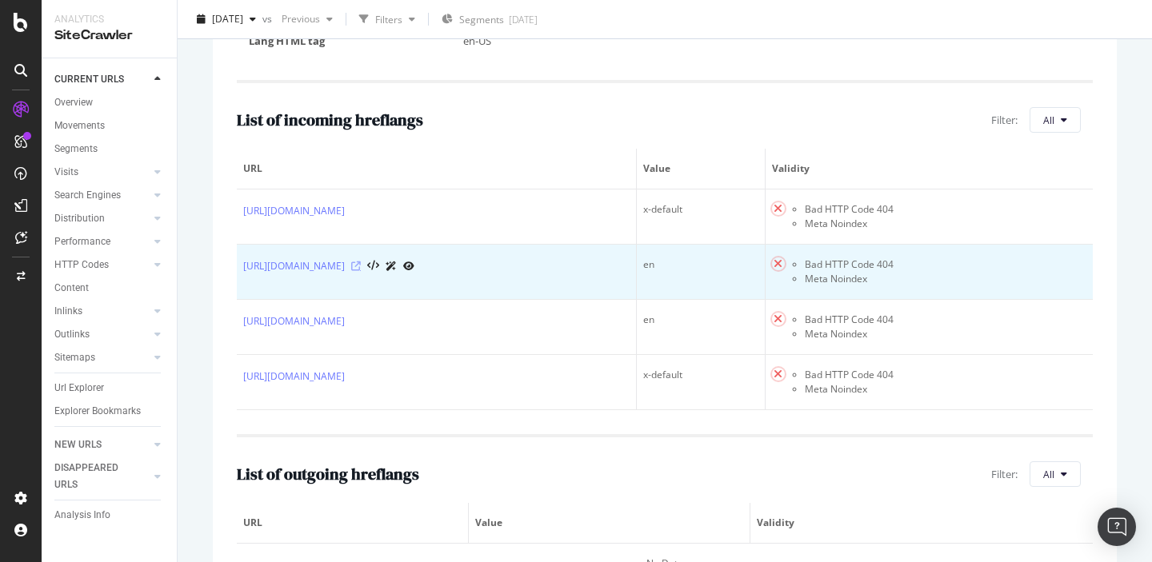
click at [361, 267] on icon at bounding box center [356, 267] width 10 height 10
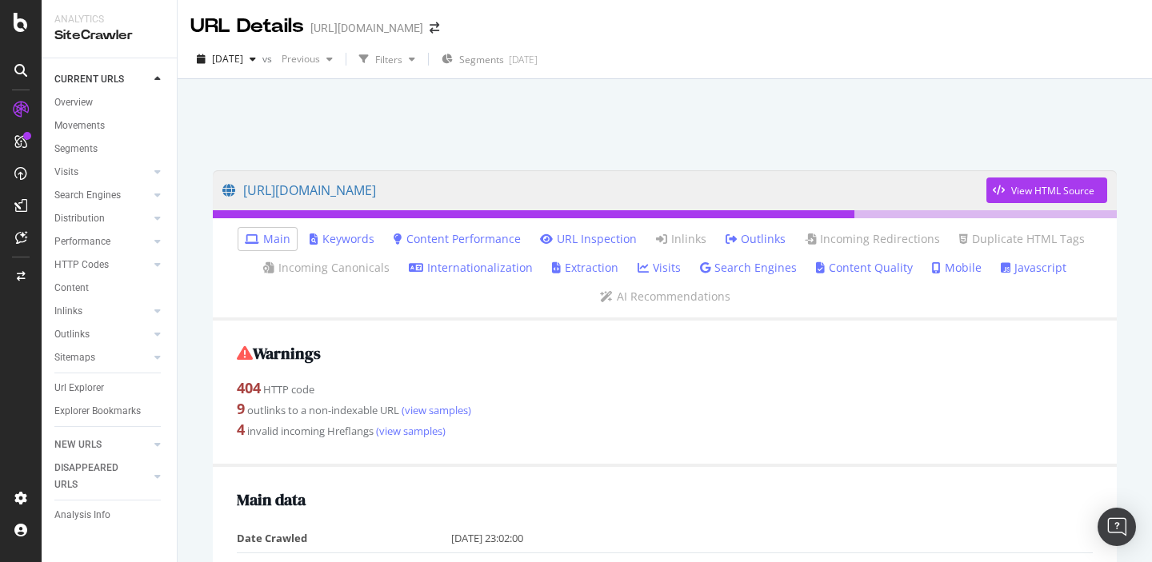
click at [454, 263] on link "Internationalization" at bounding box center [471, 268] width 124 height 16
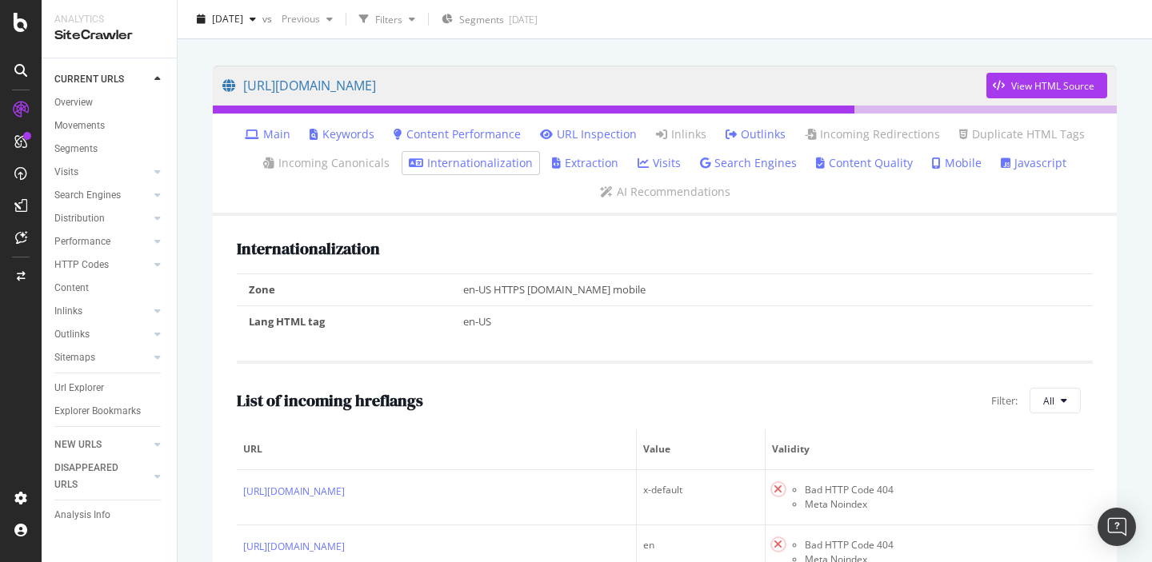
scroll to position [74, 0]
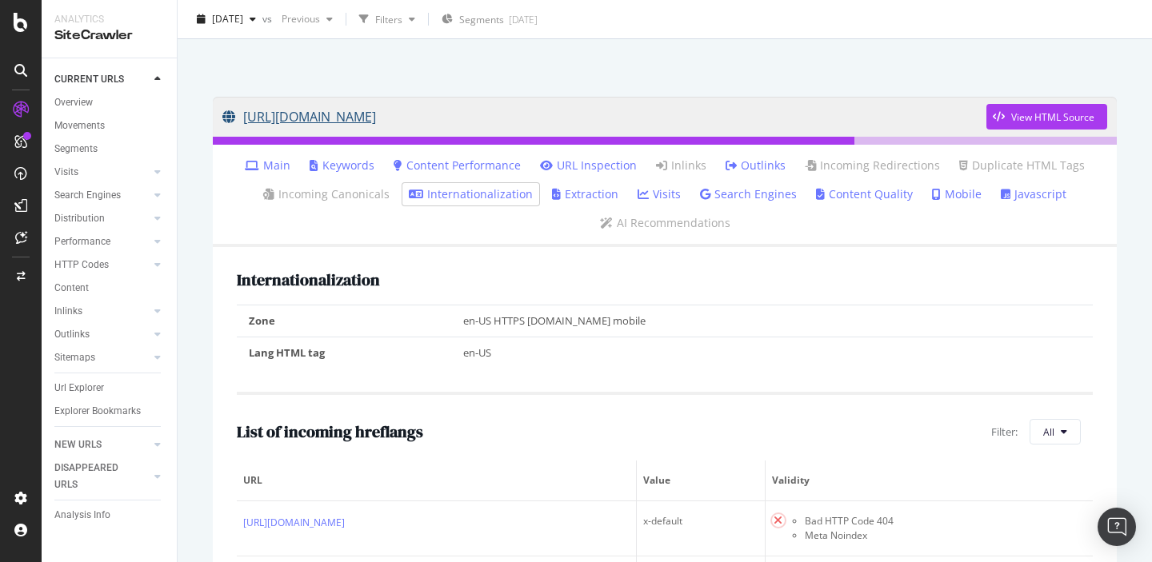
drag, startPoint x: 285, startPoint y: 38, endPoint x: 434, endPoint y: 114, distance: 167.8
click at [434, 114] on div "URL Details [URL][DOMAIN_NAME] [DATE] vs Previous Filters Segments [DATE] [URL]…" at bounding box center [665, 281] width 975 height 562
click at [441, 72] on div at bounding box center [665, 47] width 936 height 68
drag, startPoint x: 441, startPoint y: 72, endPoint x: 513, endPoint y: 103, distance: 78.5
click at [513, 103] on div "https://sproutsocial.com/insights/?p=75263 View HTML Source Main Keywords Conte…" at bounding box center [665, 287] width 975 height 562
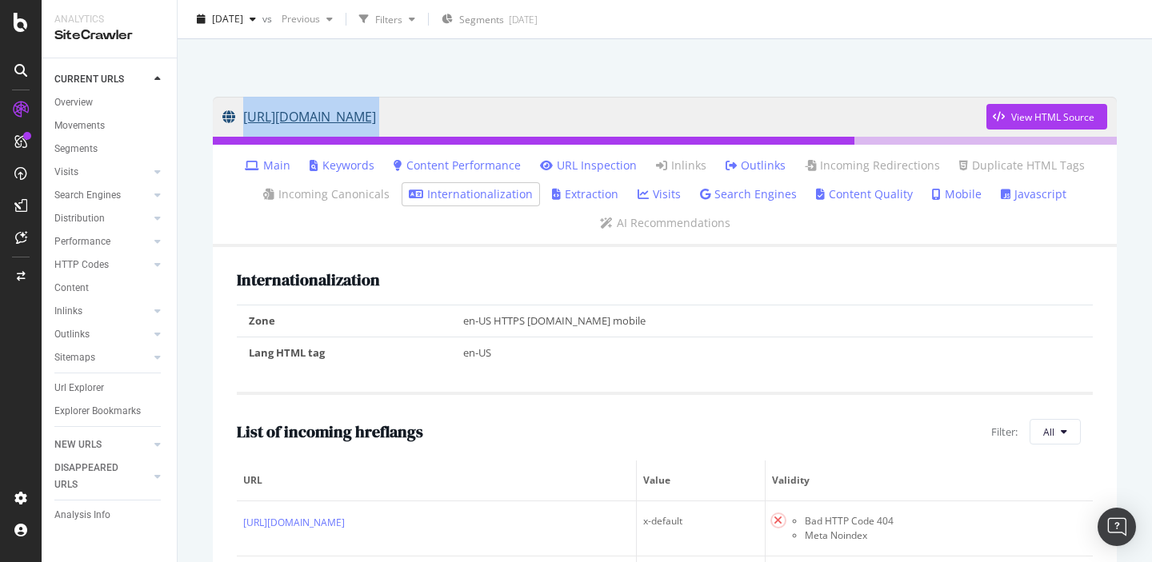
copy div "https://sproutsocial.com/insights/?p=75263"
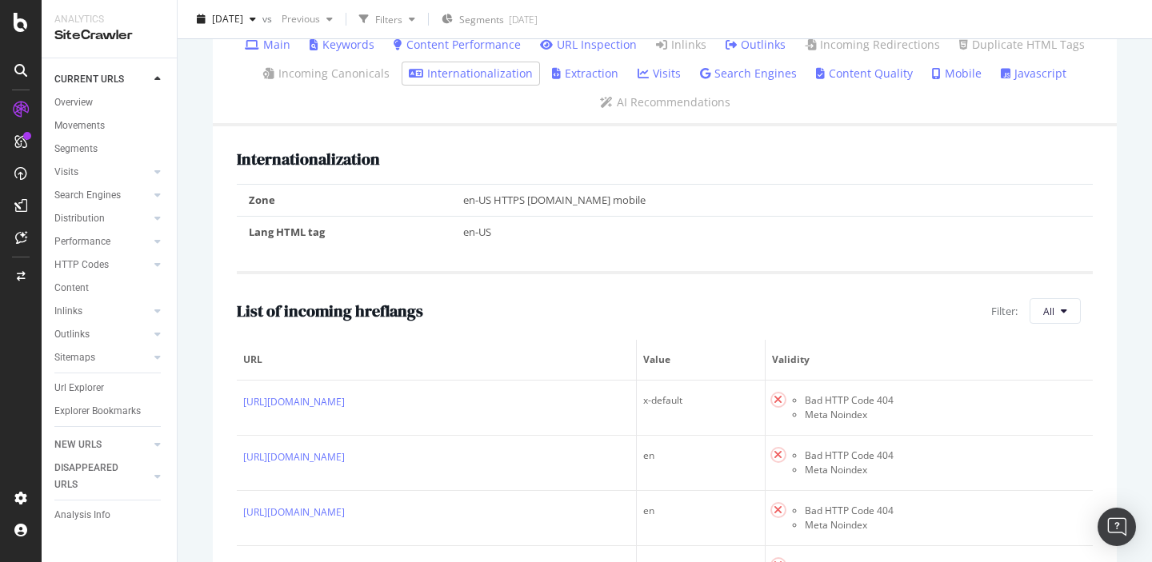
scroll to position [280, 0]
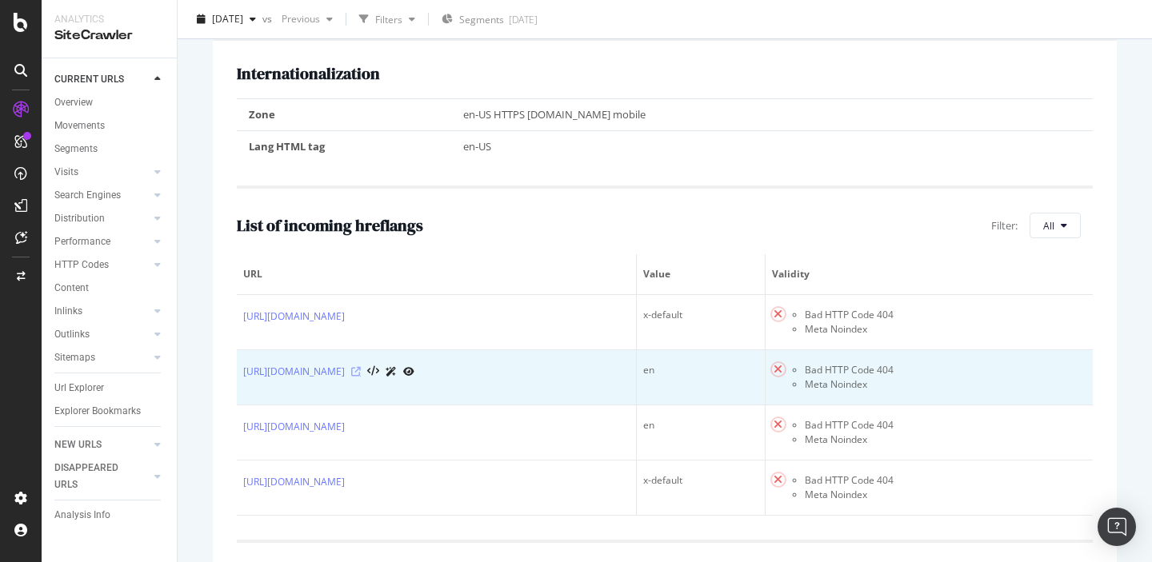
click at [361, 376] on icon at bounding box center [356, 372] width 10 height 10
